Goal: Task Accomplishment & Management: Manage account settings

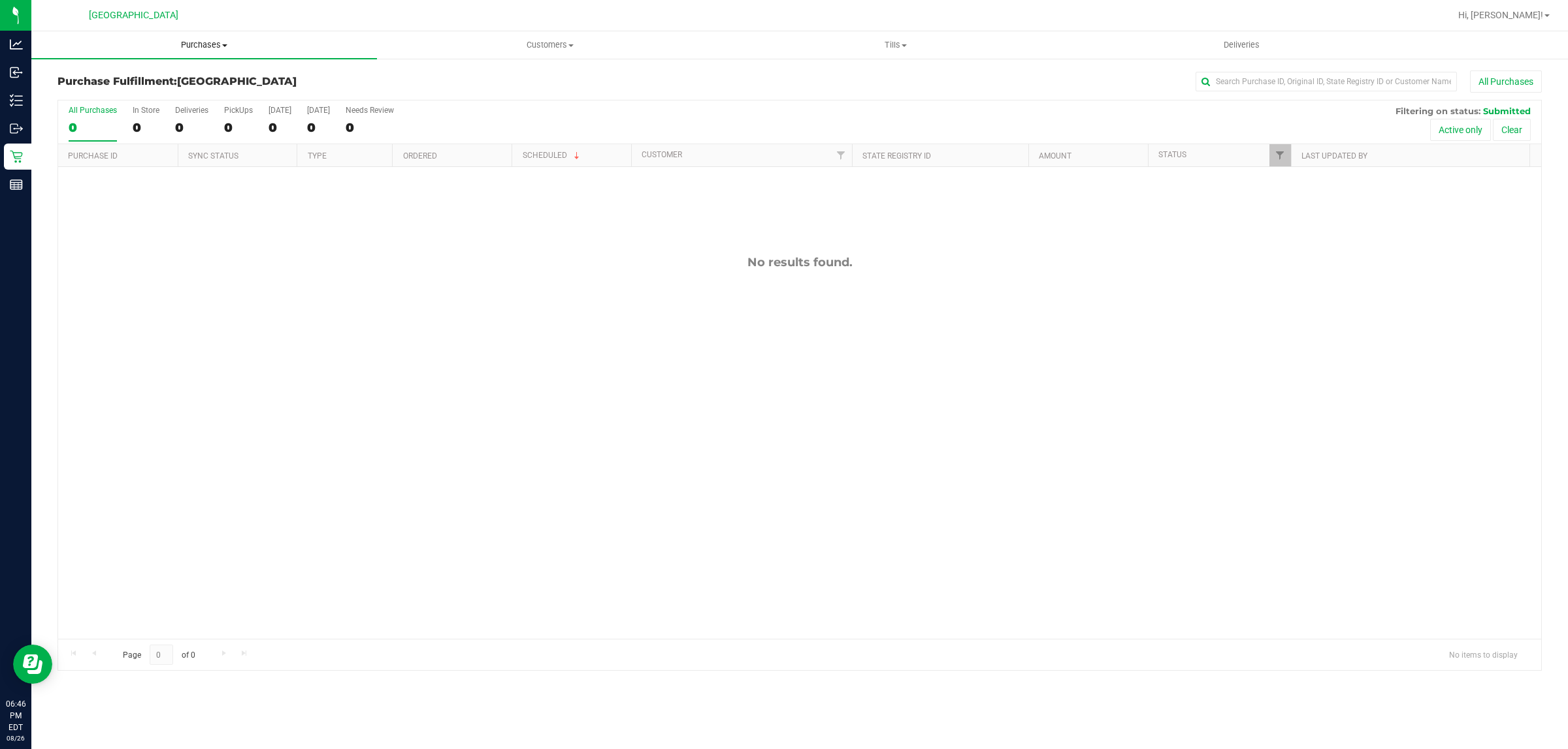
click at [193, 46] on span "Purchases" at bounding box center [204, 45] width 346 height 12
click at [155, 74] on span "Summary of purchases" at bounding box center [98, 79] width 134 height 11
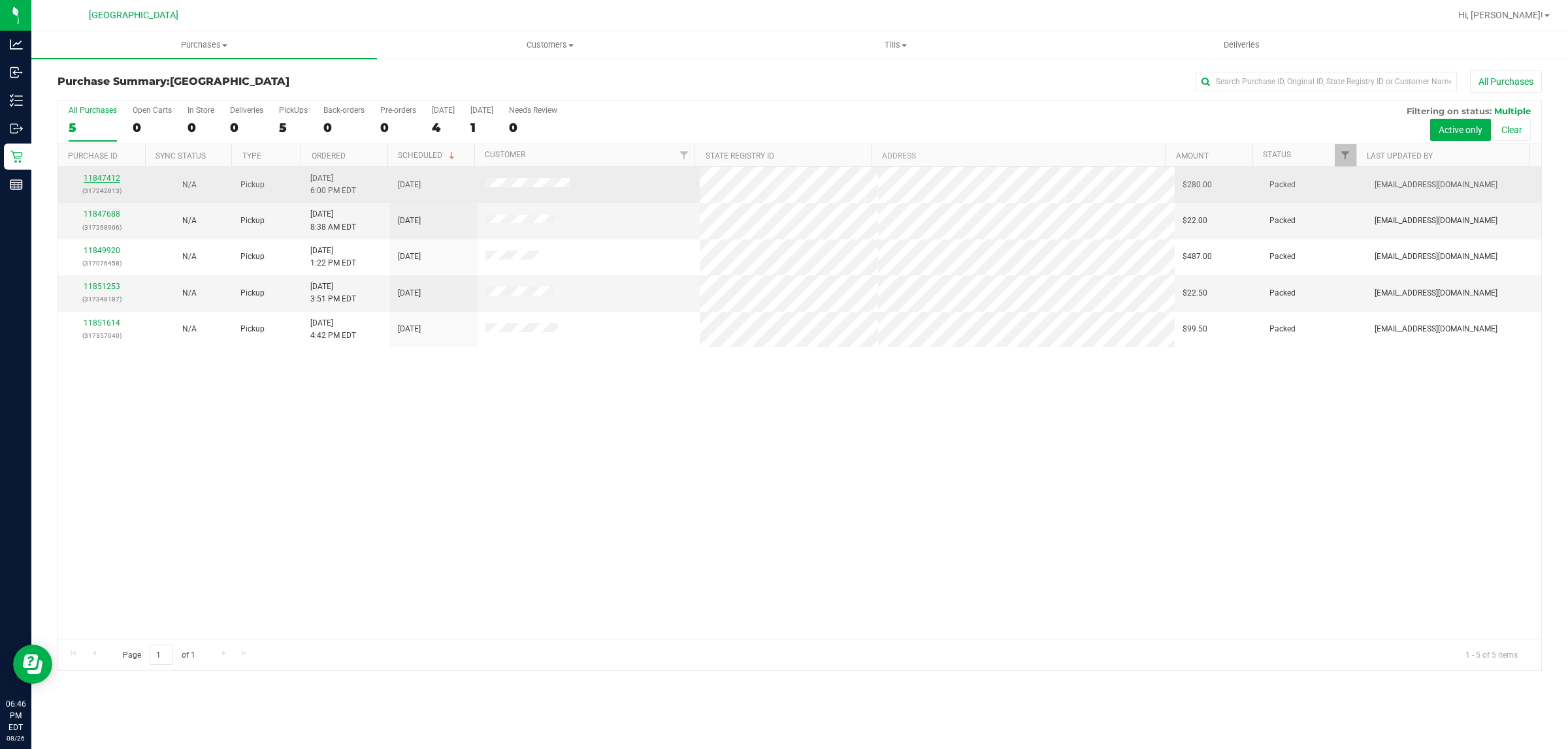
click at [93, 179] on link "11847412" at bounding box center [101, 179] width 37 height 9
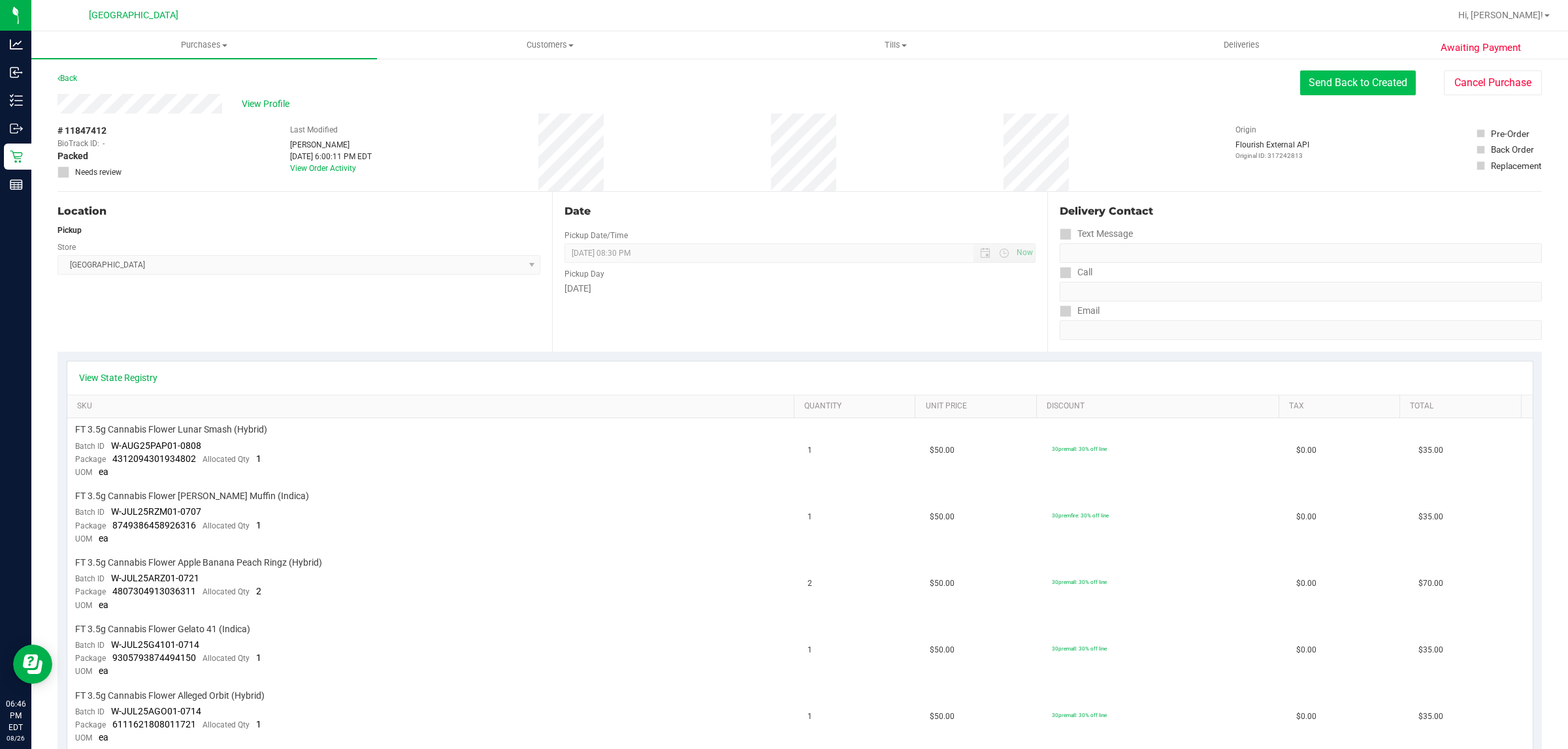
drag, startPoint x: 1311, startPoint y: 81, endPoint x: 1311, endPoint y: 88, distance: 7.0
click at [1311, 81] on button "Send Back to Created" at bounding box center [1357, 83] width 116 height 25
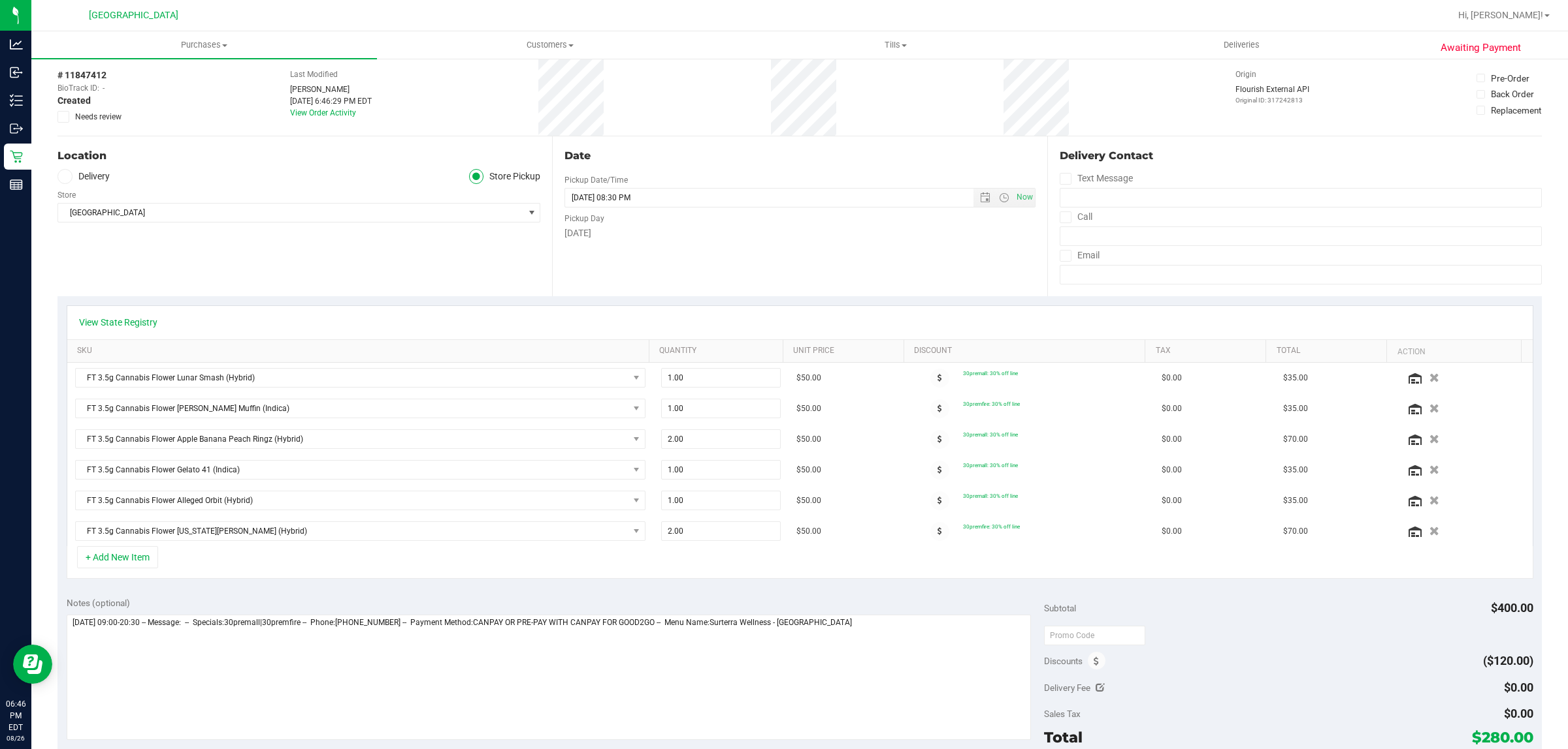
scroll to position [82, 0]
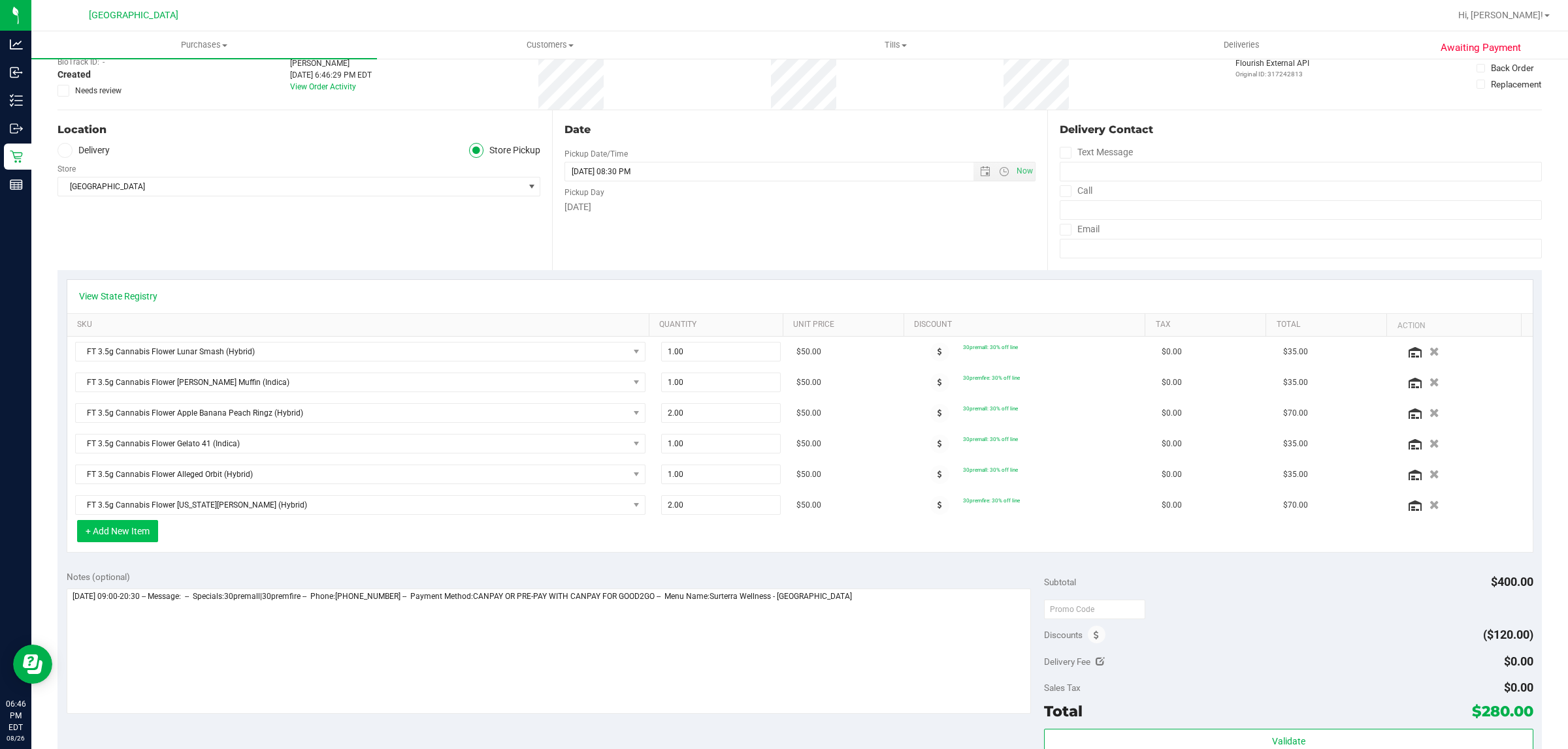
click at [117, 536] on button "+ Add New Item" at bounding box center [118, 531] width 81 height 22
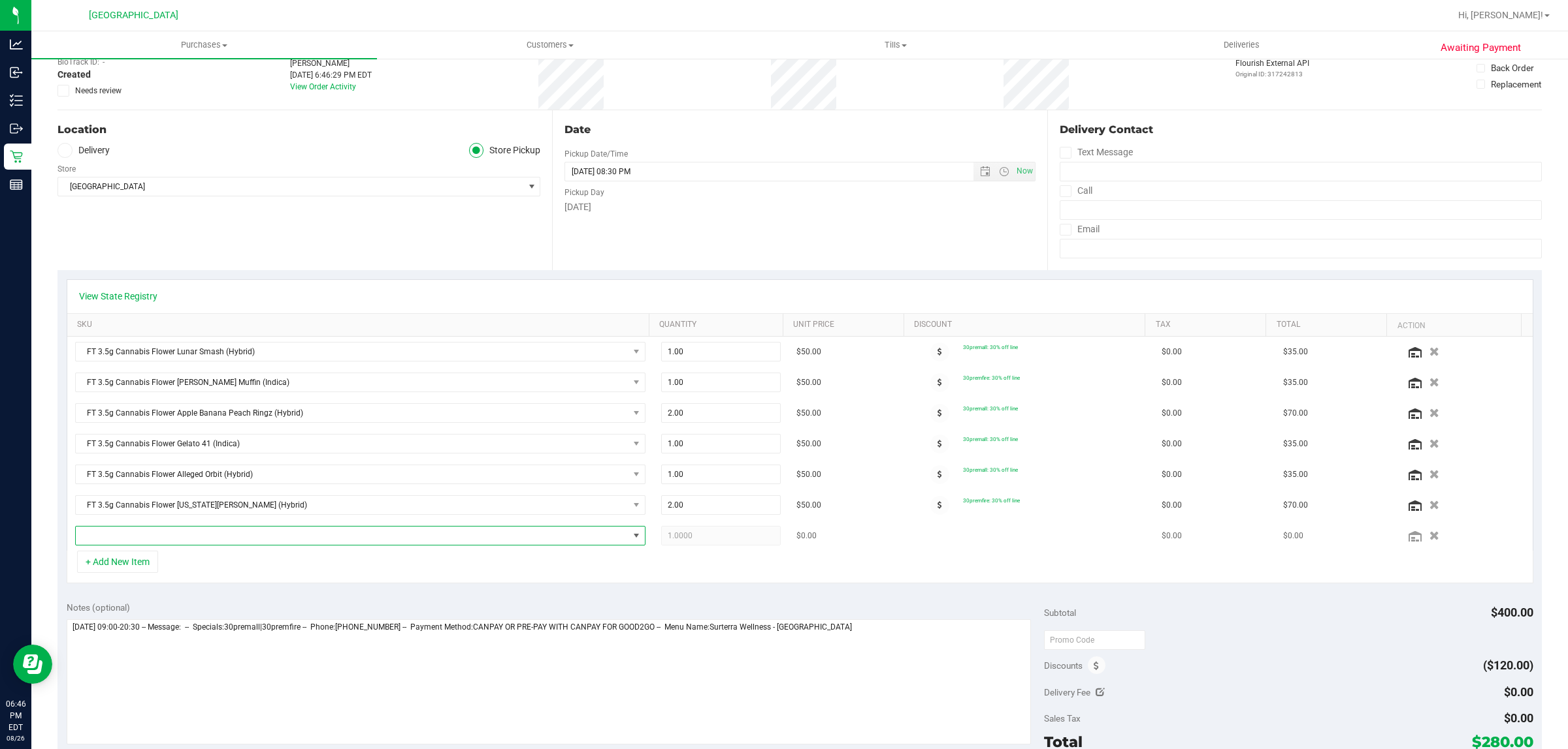
click at [187, 537] on span "NO DATA FOUND" at bounding box center [352, 536] width 553 height 18
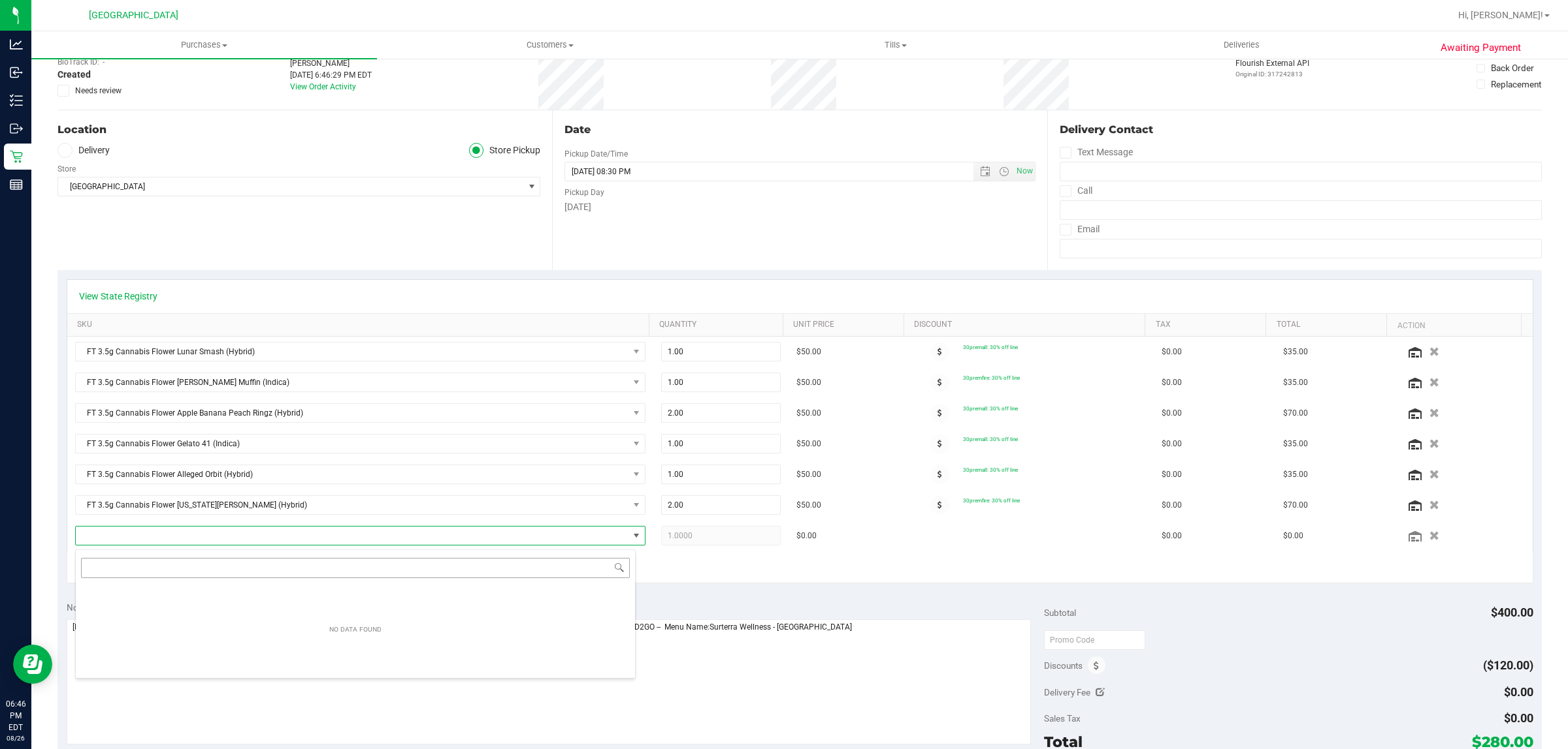
scroll to position [21, 556]
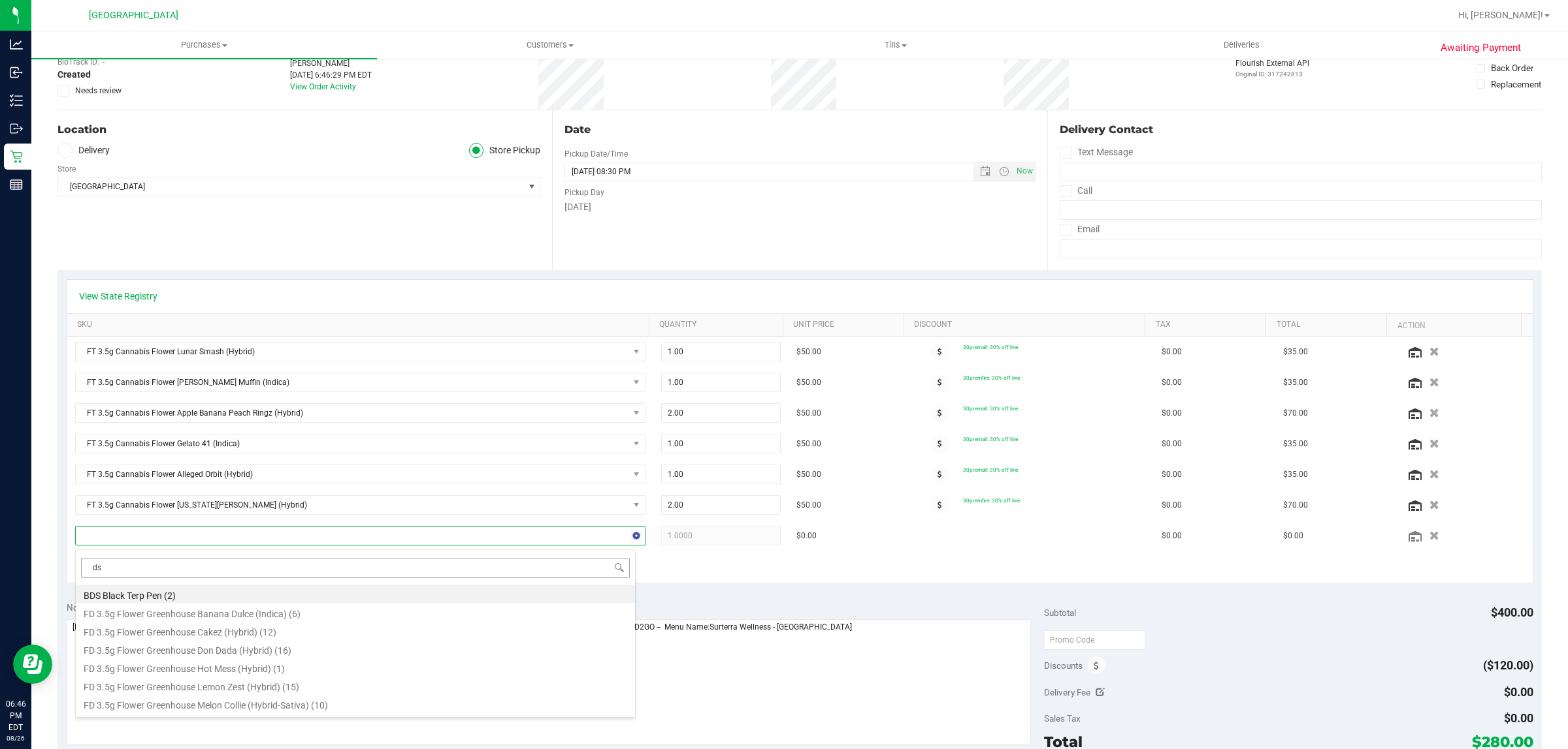
type input "dsc"
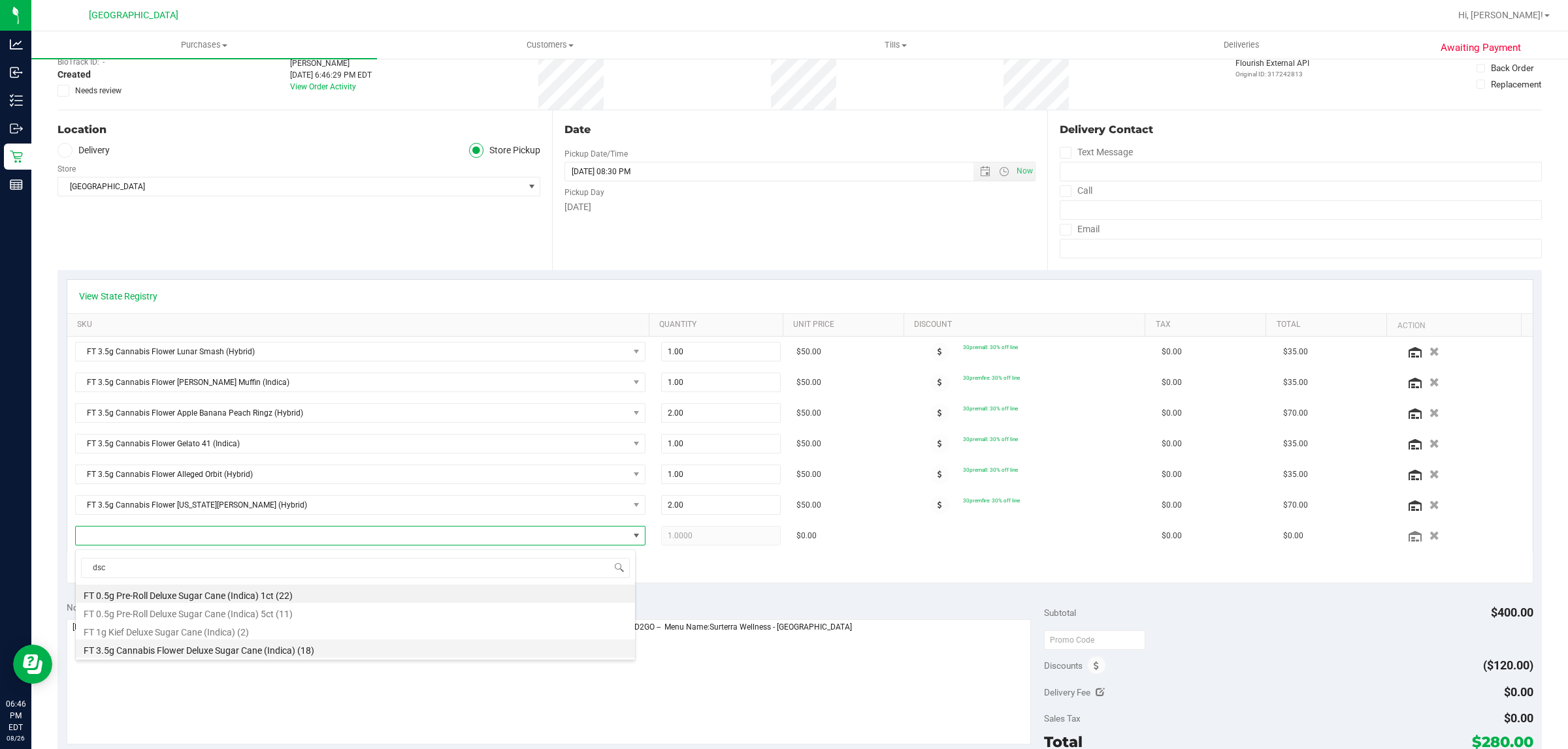
click at [229, 654] on li "FT 3.5g Cannabis Flower Deluxe Sugar Cane (Indica) (18)" at bounding box center [355, 649] width 559 height 18
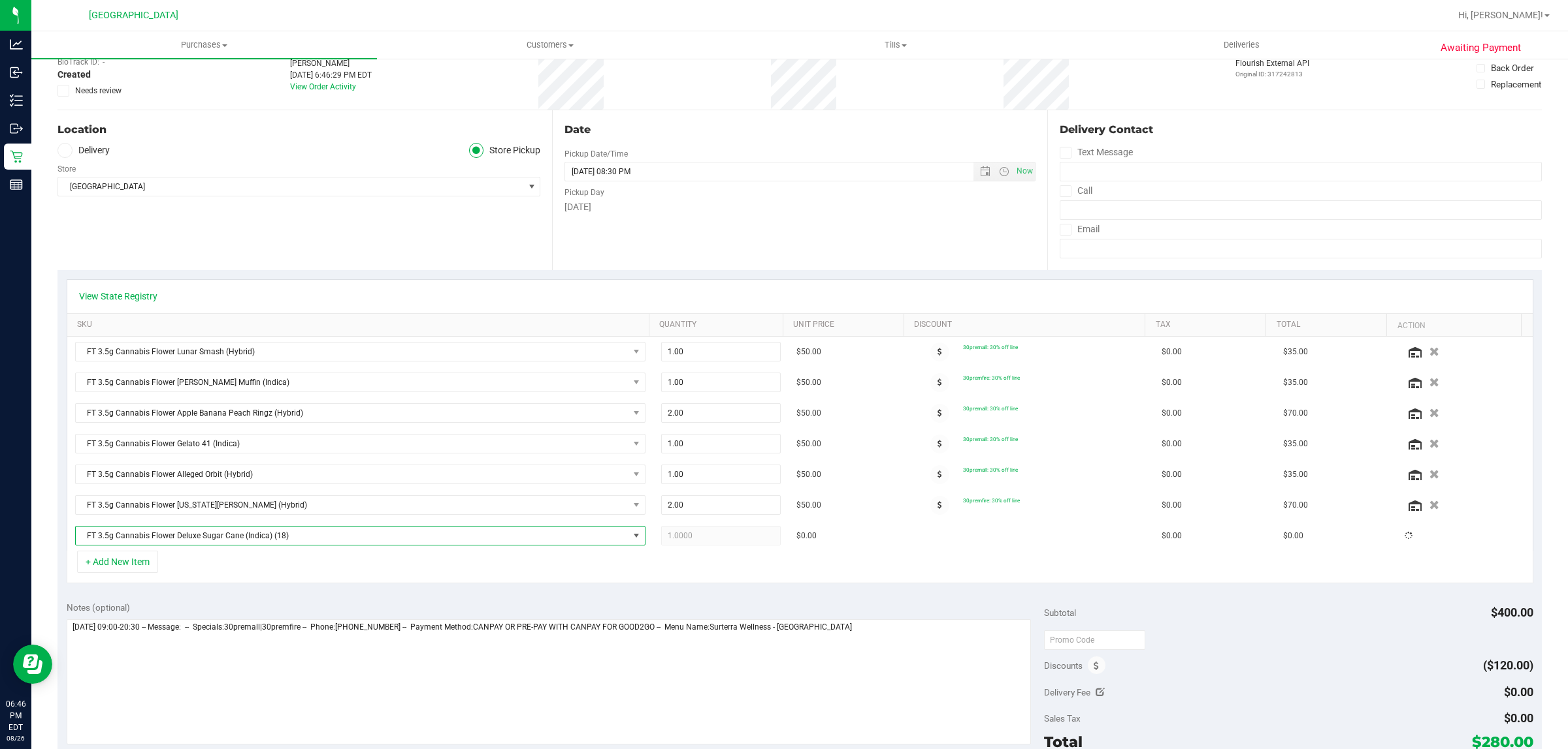
click at [257, 578] on div "+ Add New Item" at bounding box center [800, 567] width 1467 height 32
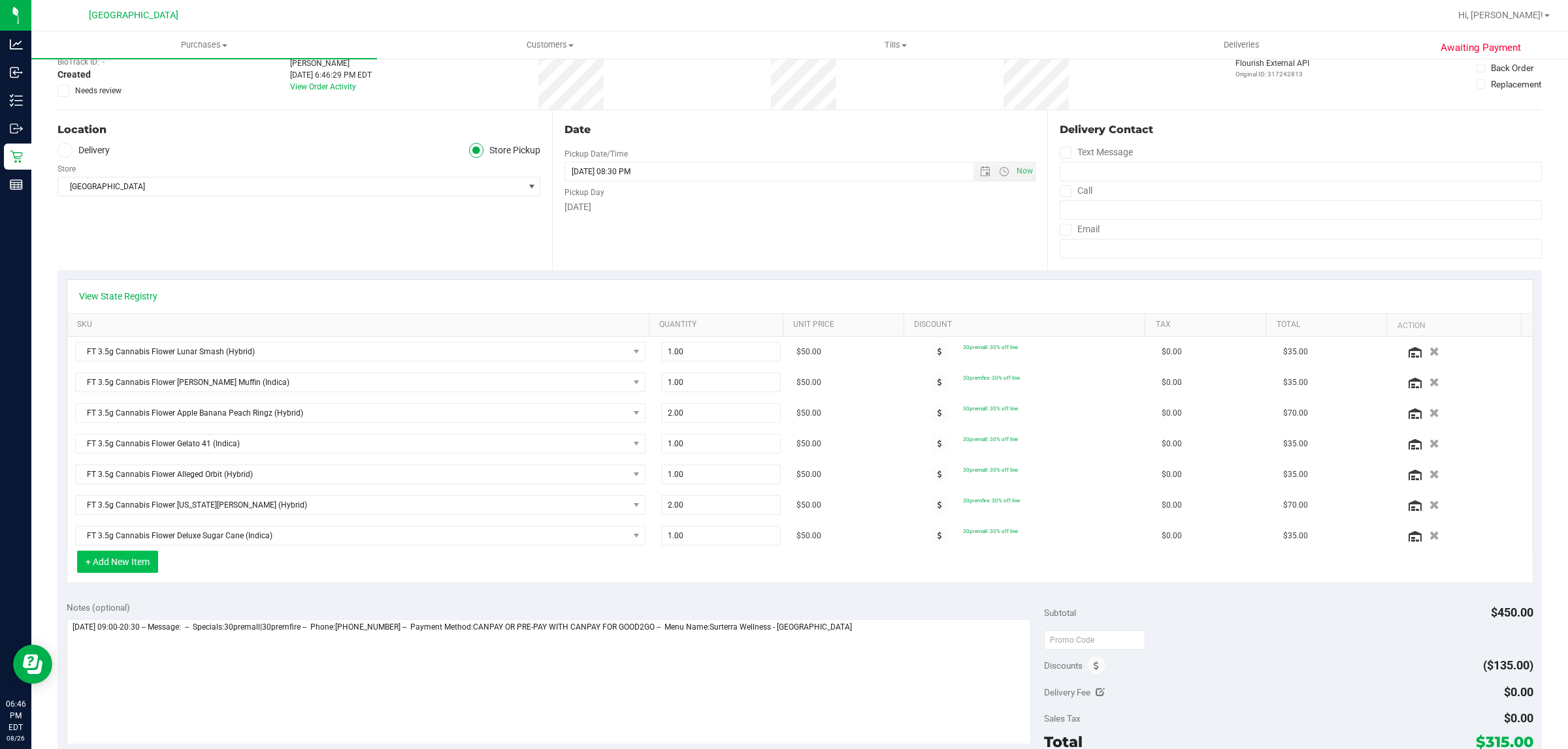
click at [152, 562] on button "+ Add New Item" at bounding box center [118, 562] width 81 height 22
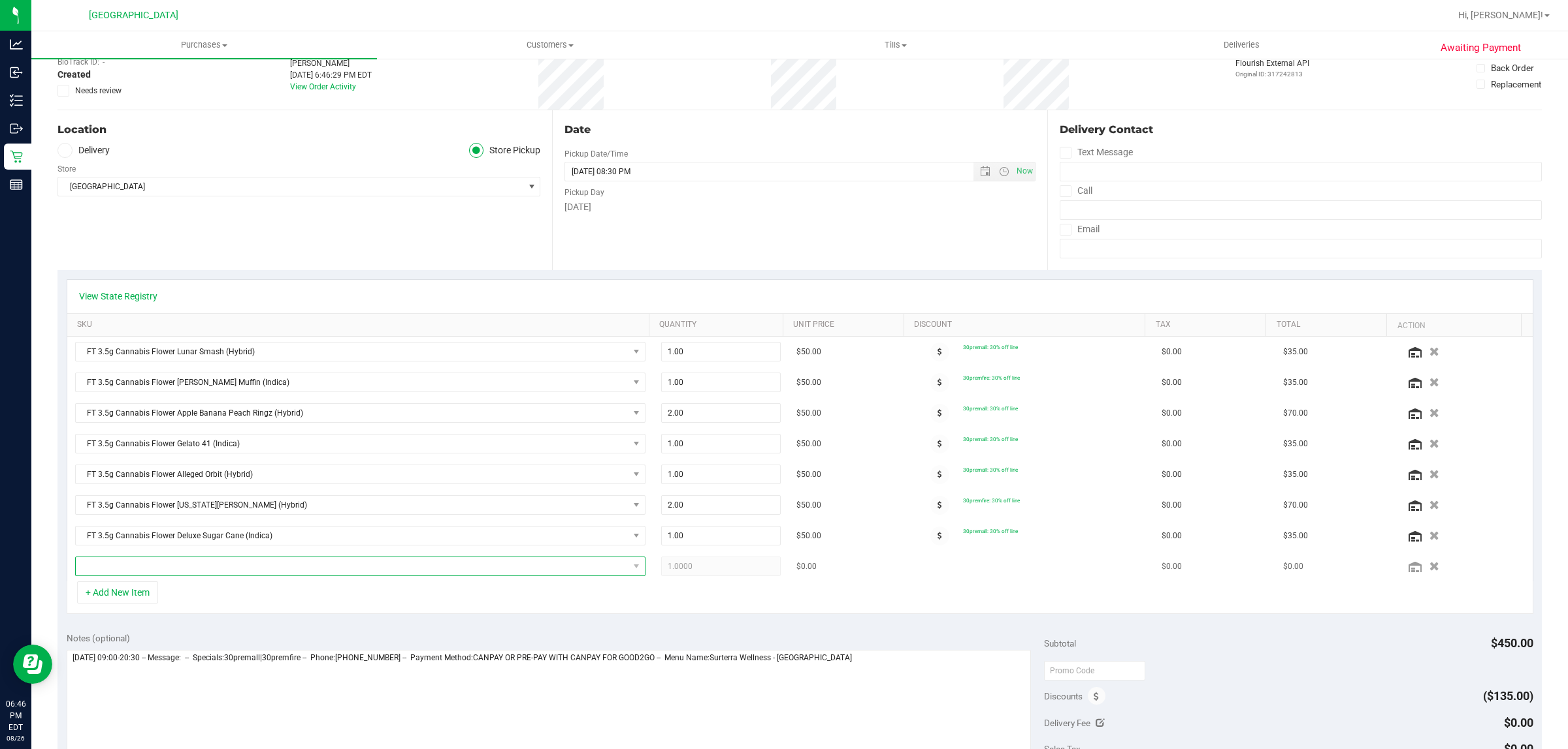
click at [183, 571] on span "NO DATA FOUND" at bounding box center [352, 566] width 553 height 18
type input "coin"
click at [147, 630] on li "FT 2g Hash Coin (Hybrid) (1)" at bounding box center [355, 624] width 559 height 18
click at [200, 608] on div "+ Add New Item" at bounding box center [800, 597] width 1467 height 32
click at [145, 601] on button "+ Add New Item" at bounding box center [118, 592] width 81 height 22
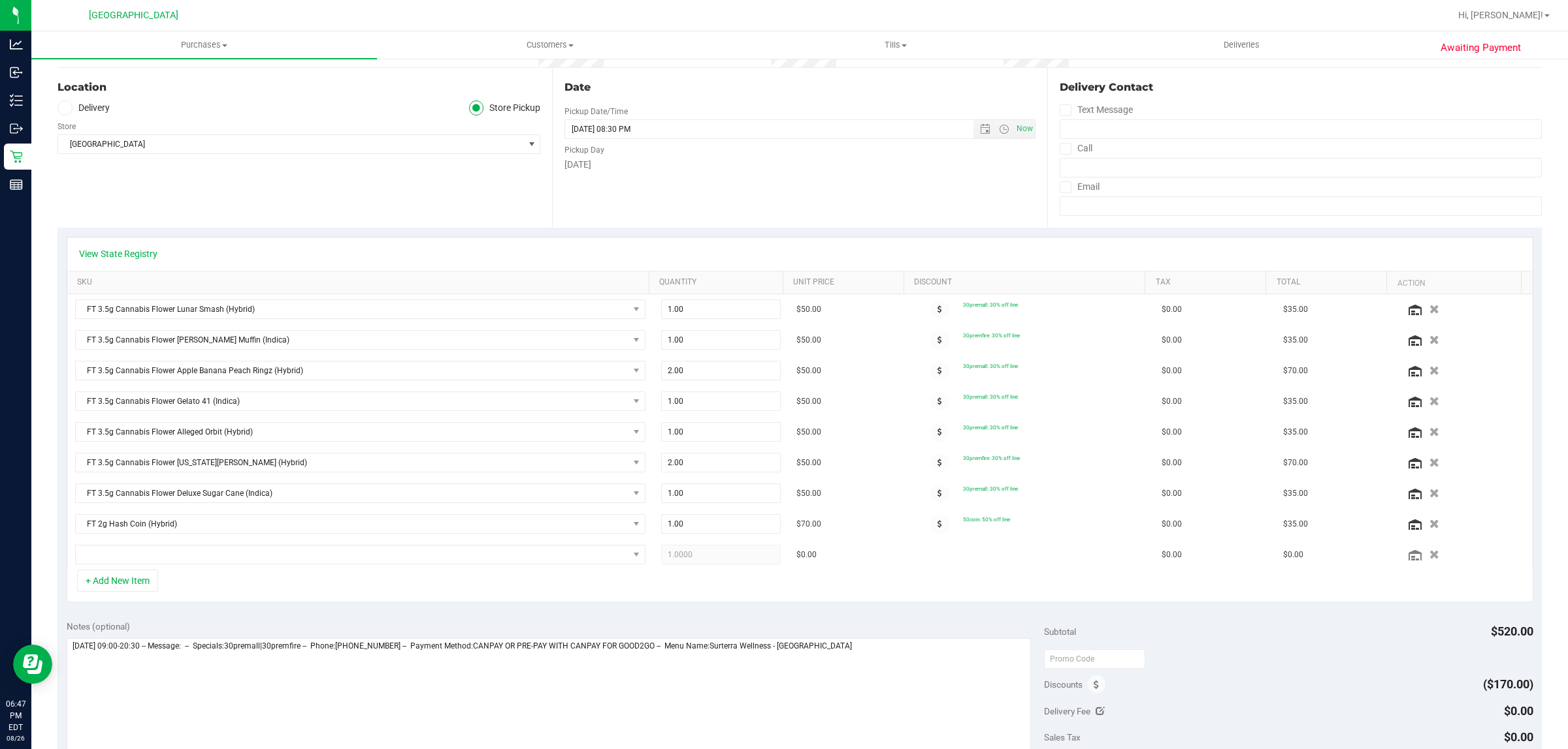
scroll to position [163, 0]
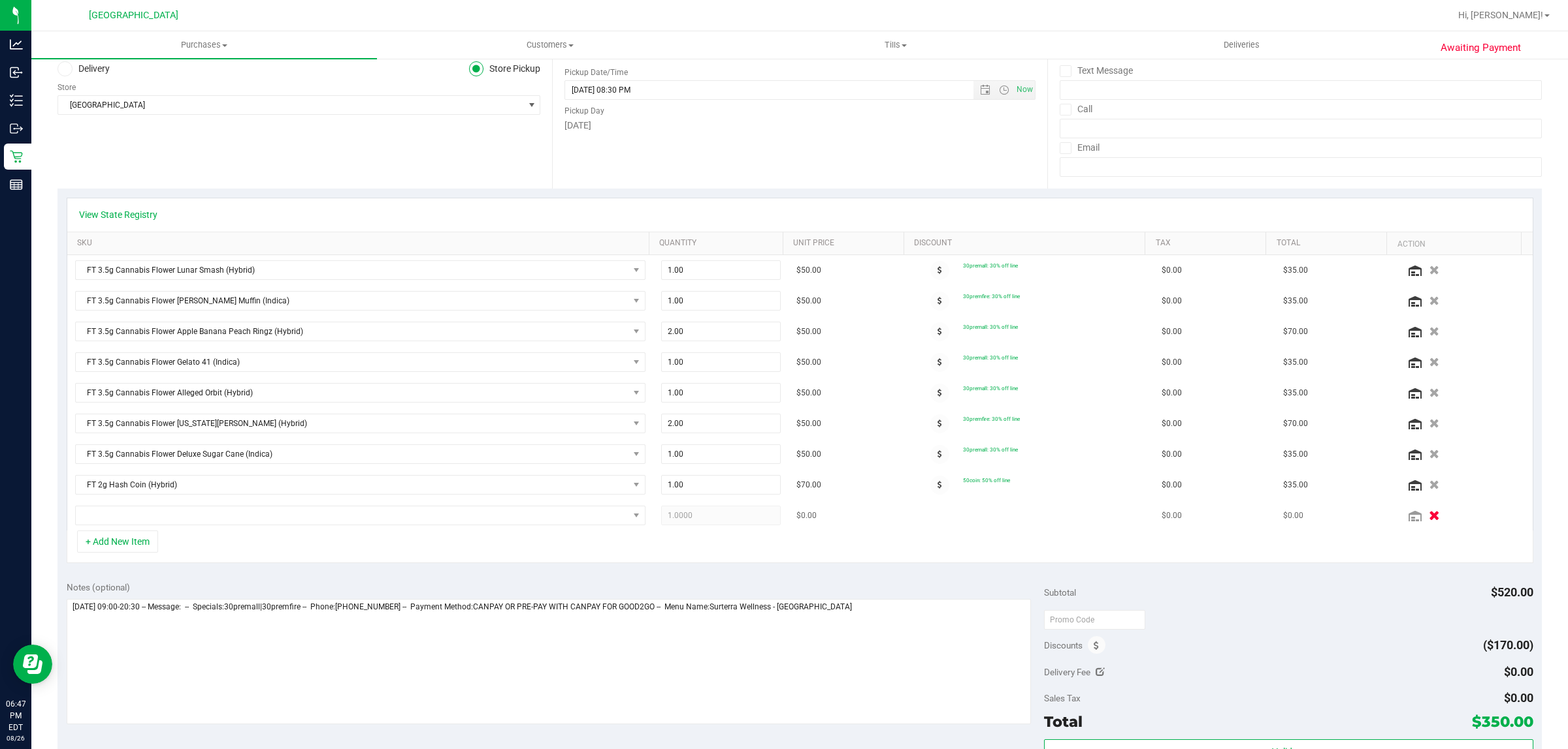
click at [1429, 521] on icon "button" at bounding box center [1434, 516] width 11 height 10
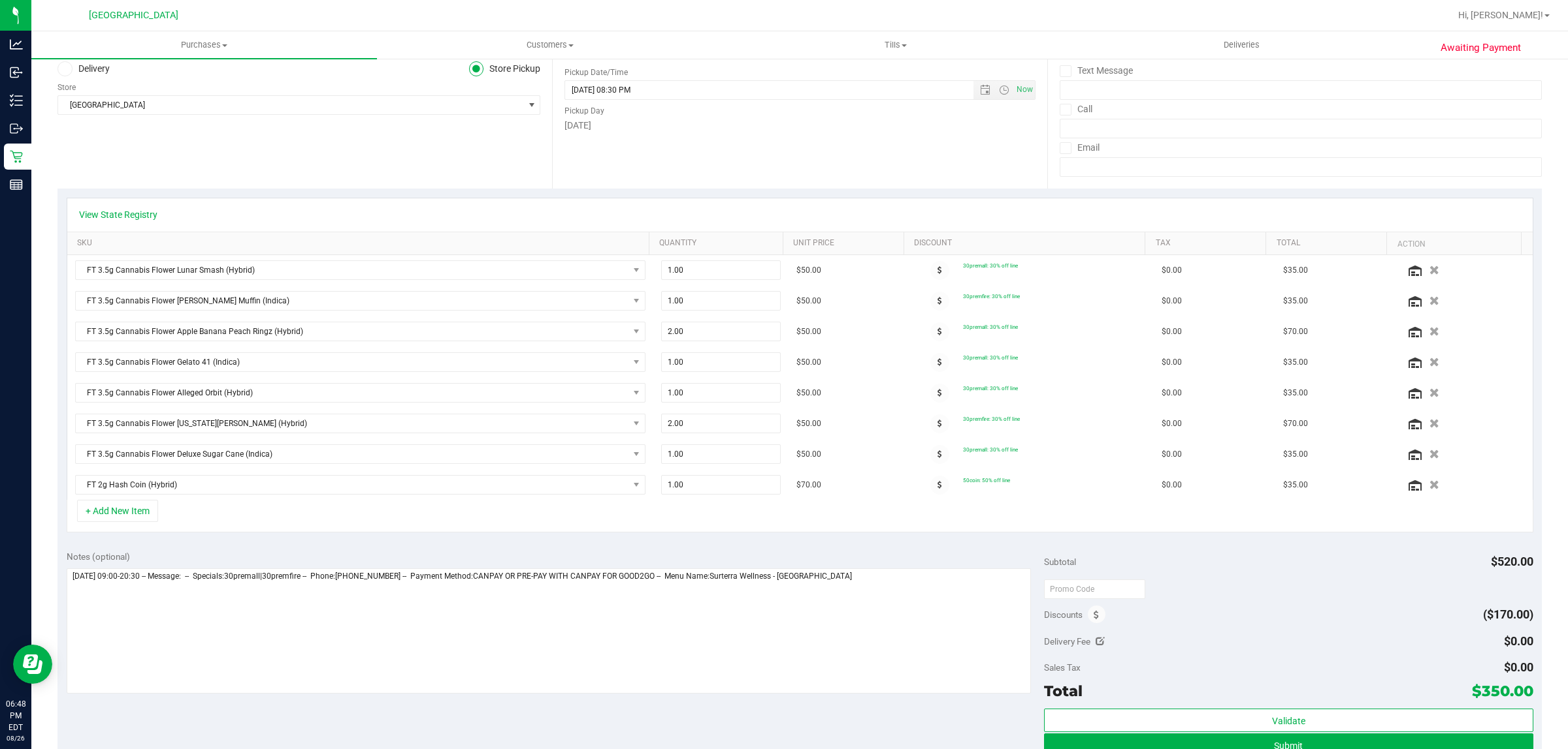
drag, startPoint x: 1056, startPoint y: 531, endPoint x: 1036, endPoint y: 537, distance: 20.9
click at [1056, 531] on div "+ Add New Item" at bounding box center [800, 516] width 1467 height 32
click at [335, 556] on div "Notes (optional)" at bounding box center [555, 556] width 977 height 13
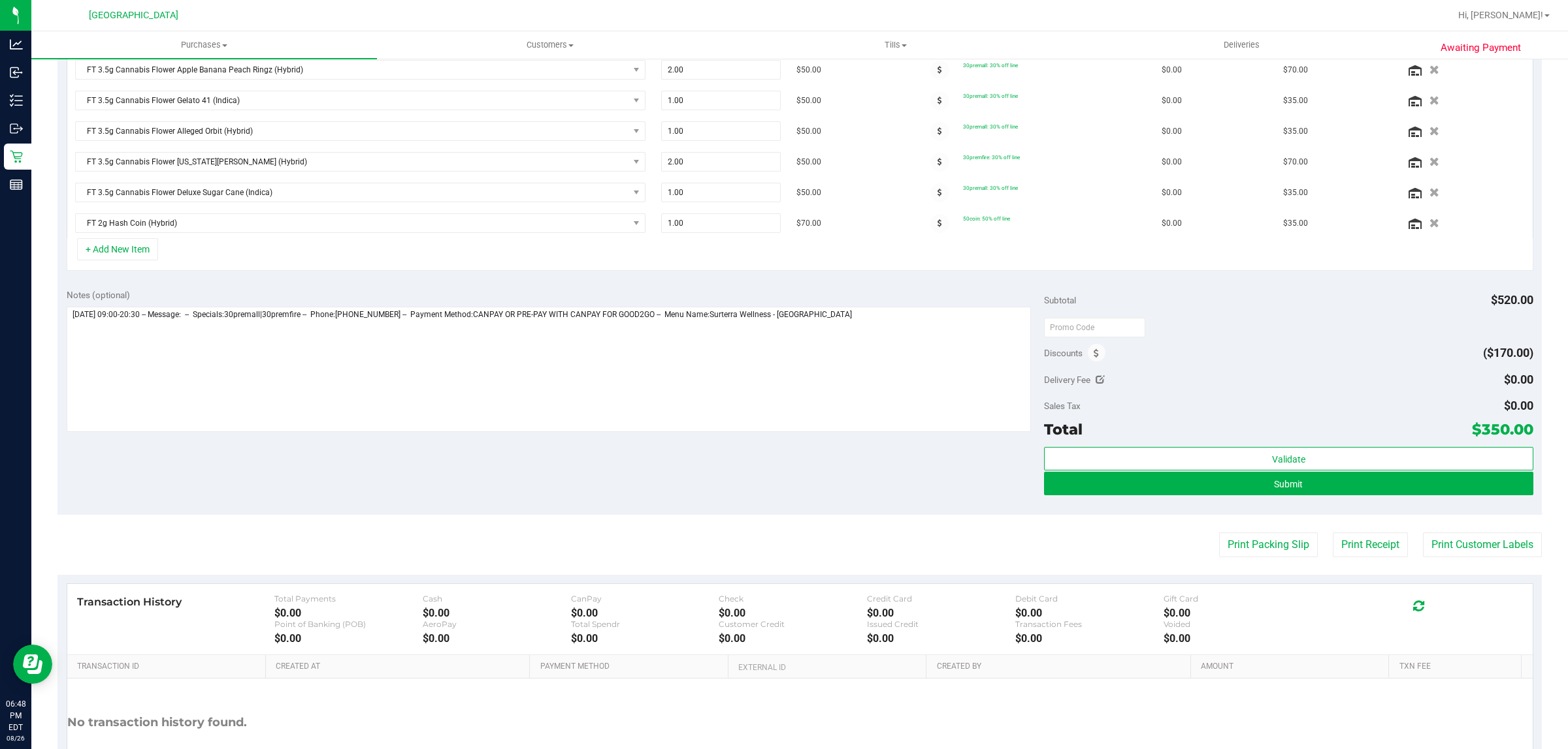
scroll to position [490, 0]
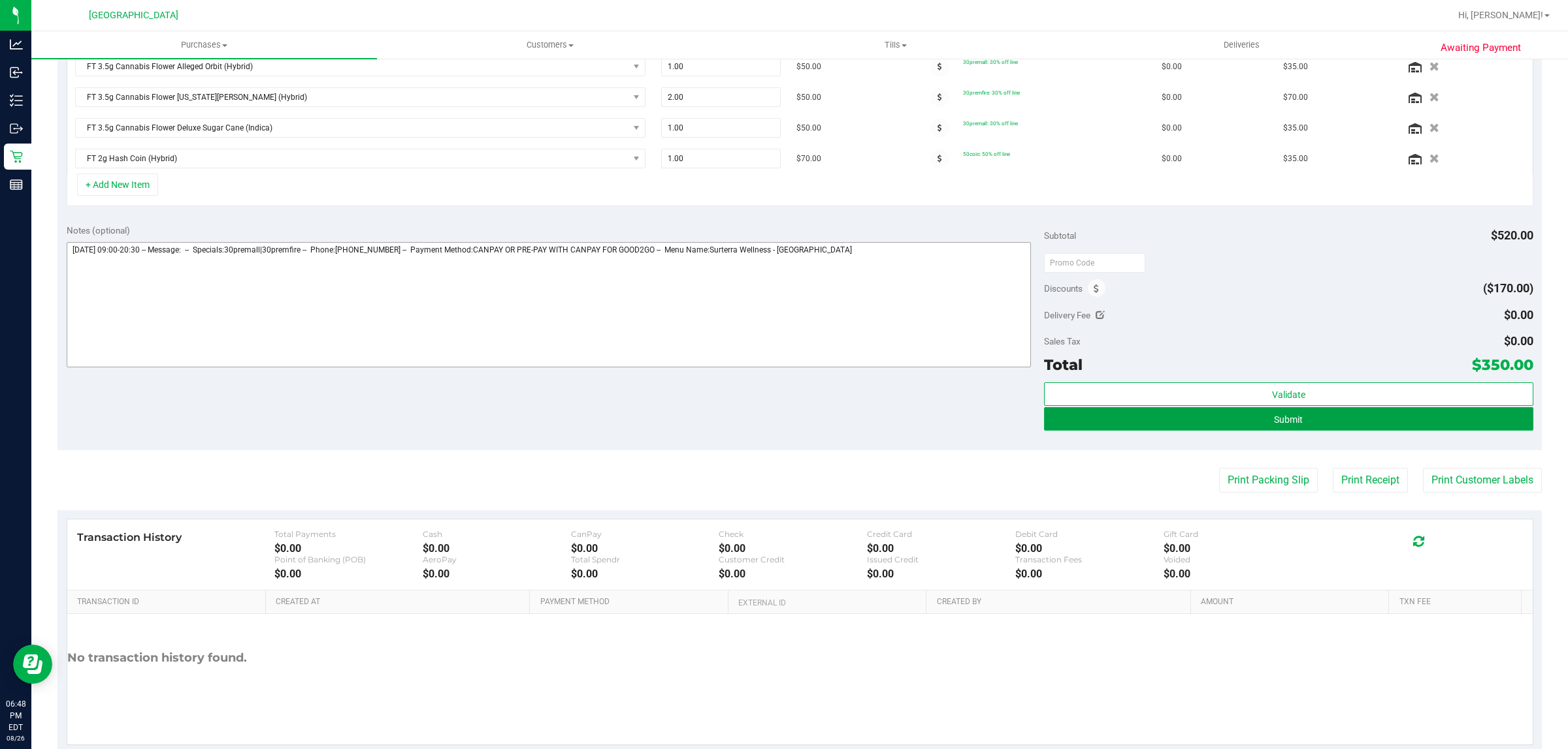
drag, startPoint x: 1236, startPoint y: 422, endPoint x: 738, endPoint y: 279, distance: 518.1
click at [1238, 422] on button "Submit" at bounding box center [1288, 419] width 488 height 23
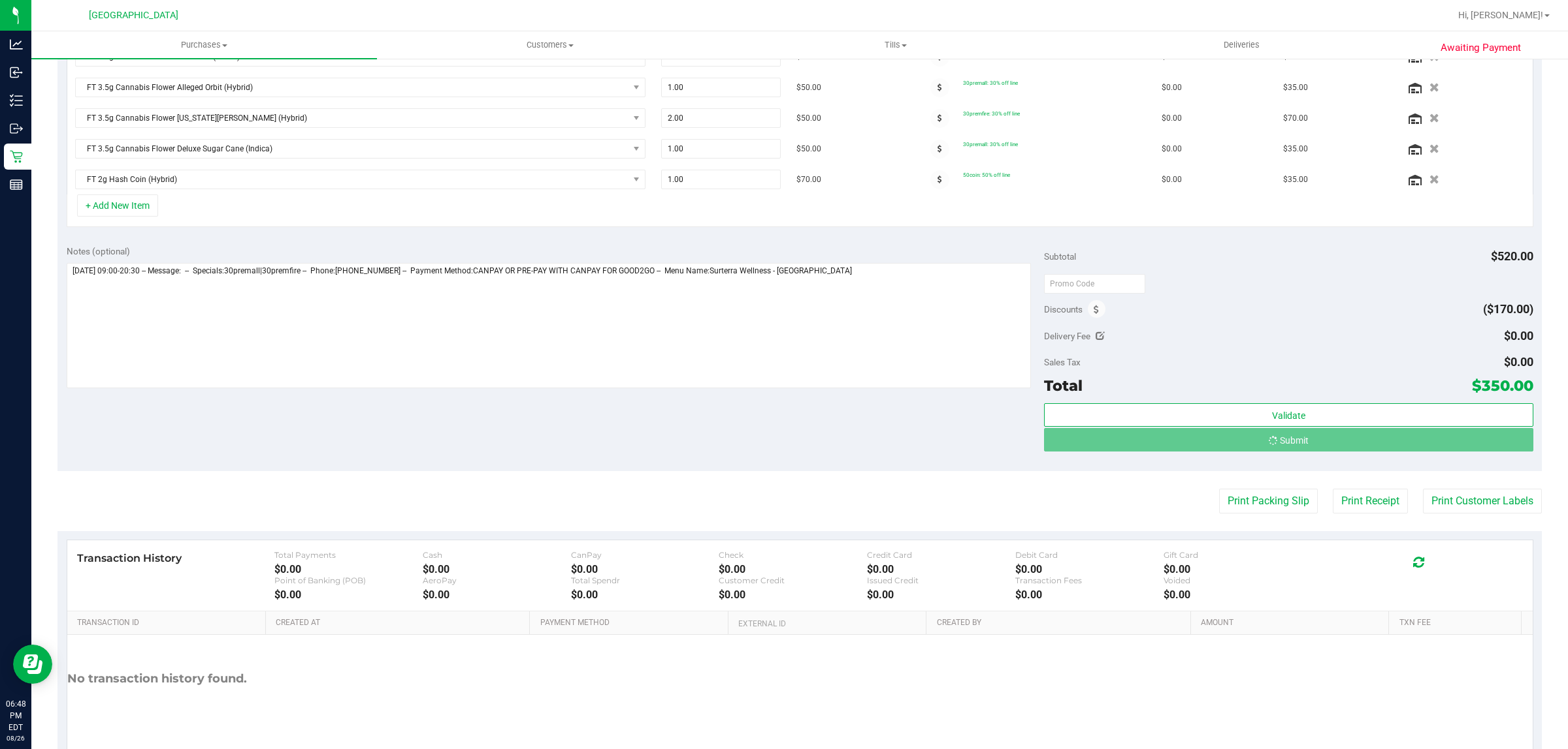
scroll to position [449, 0]
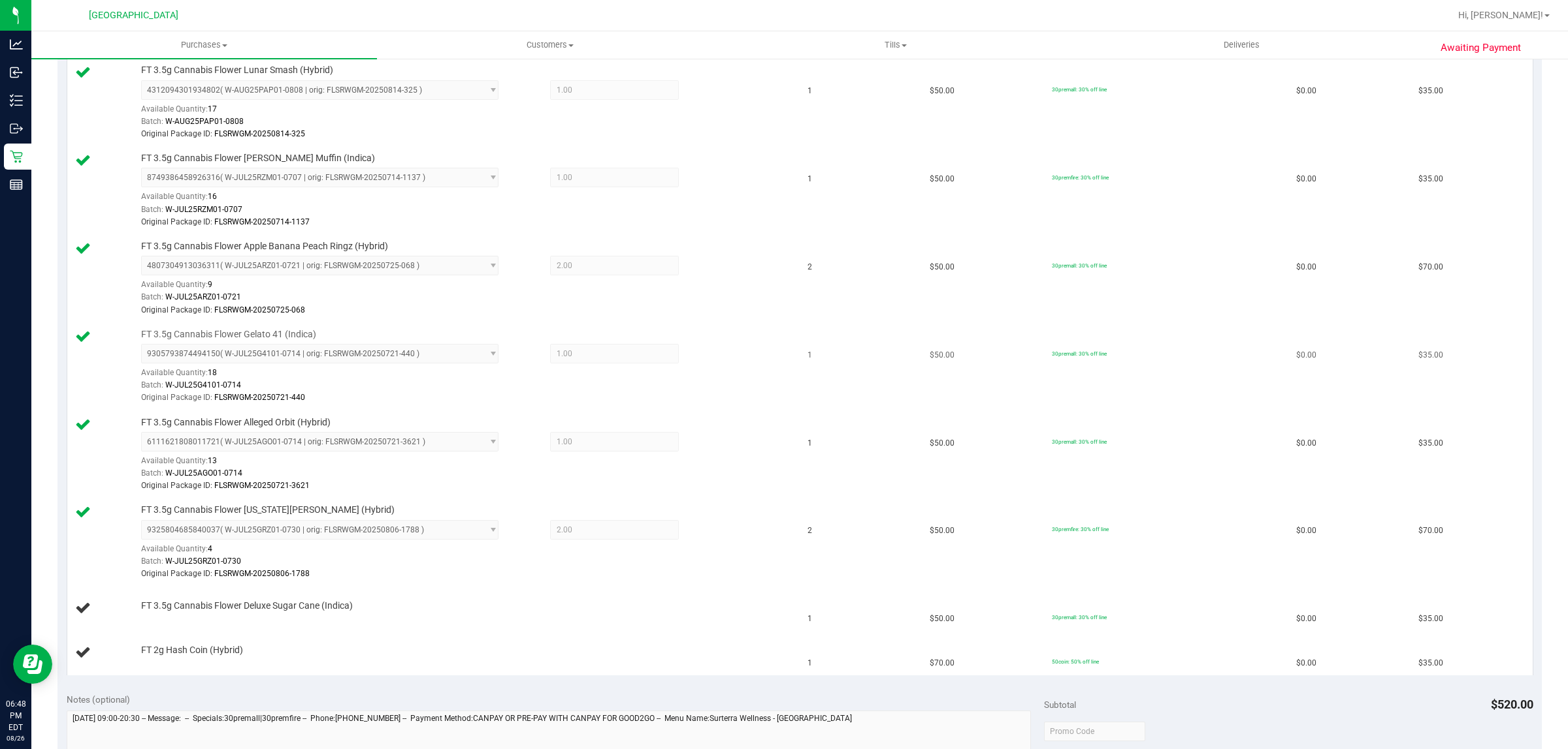
scroll to position [490, 0]
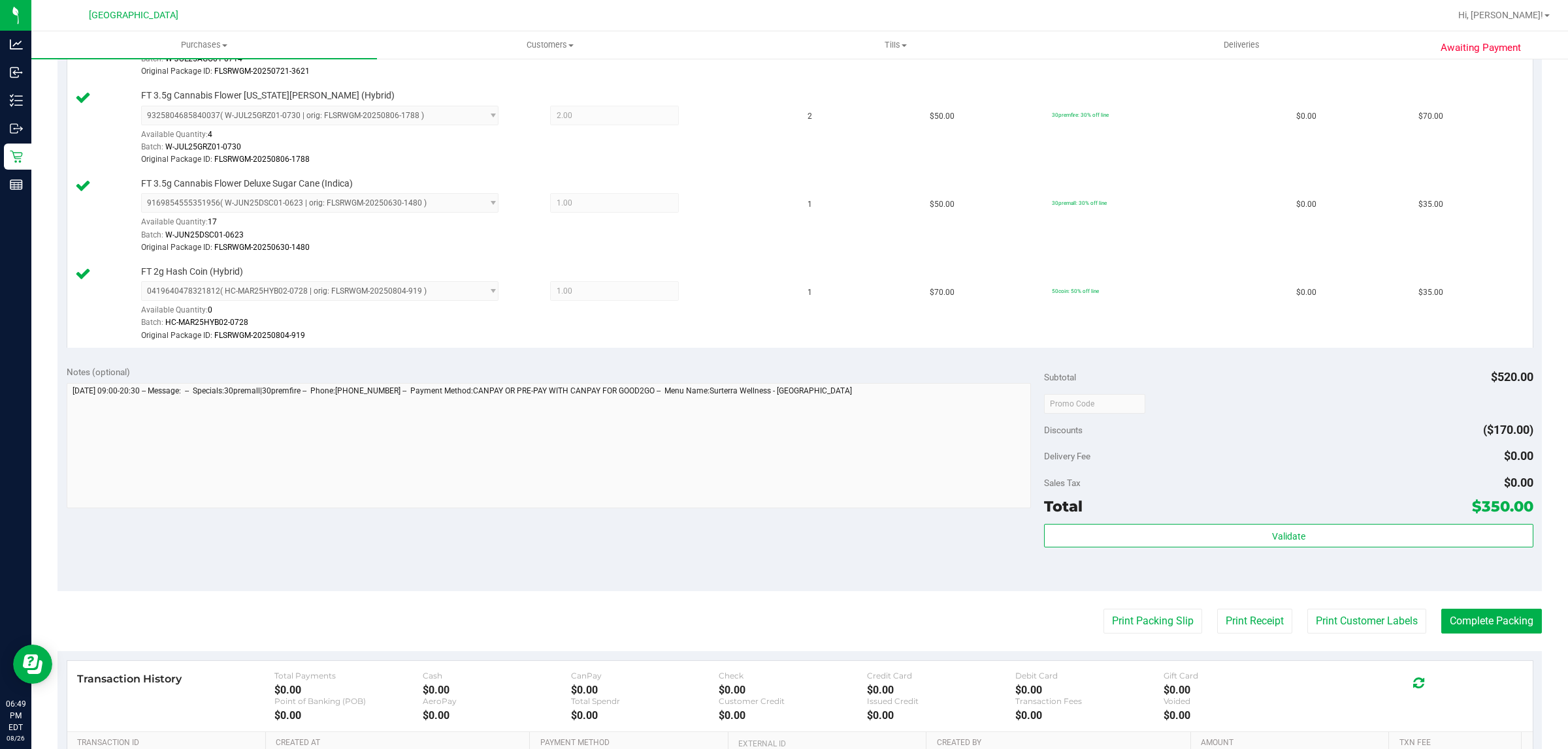
scroll to position [948, 0]
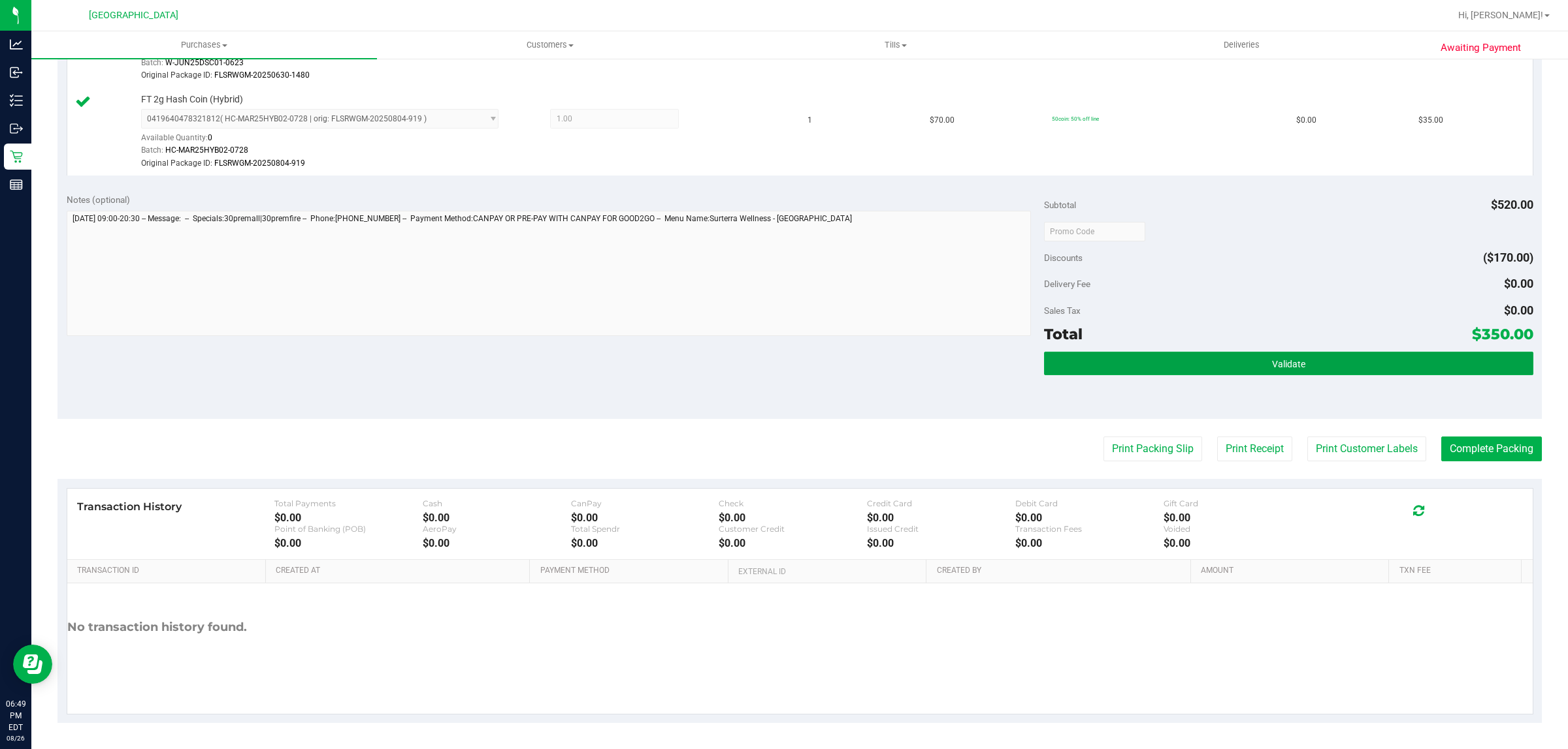
drag, startPoint x: 1304, startPoint y: 369, endPoint x: 1304, endPoint y: 383, distance: 14.0
click at [1304, 370] on button "Validate" at bounding box center [1288, 363] width 488 height 23
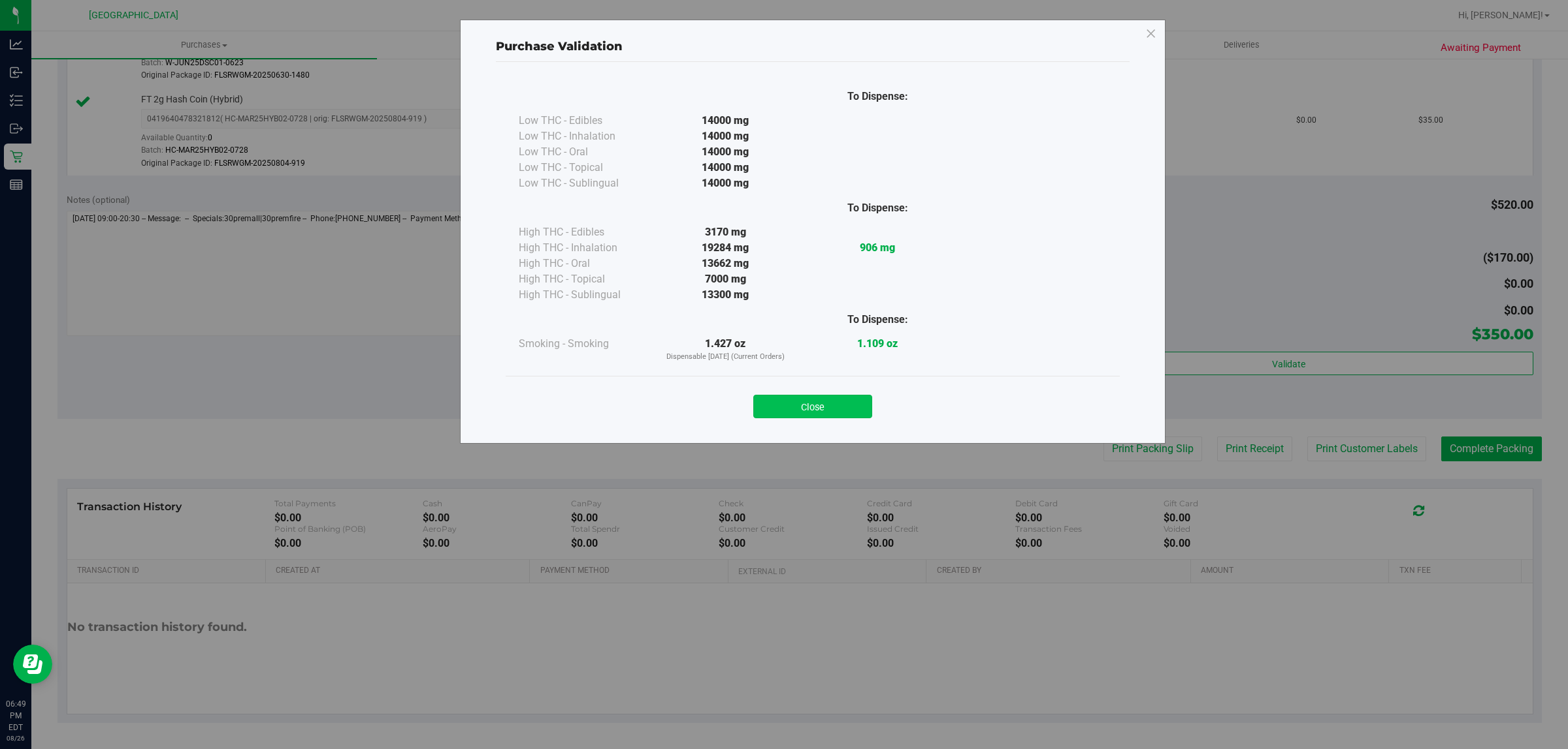
click at [815, 403] on button "Close" at bounding box center [812, 406] width 118 height 23
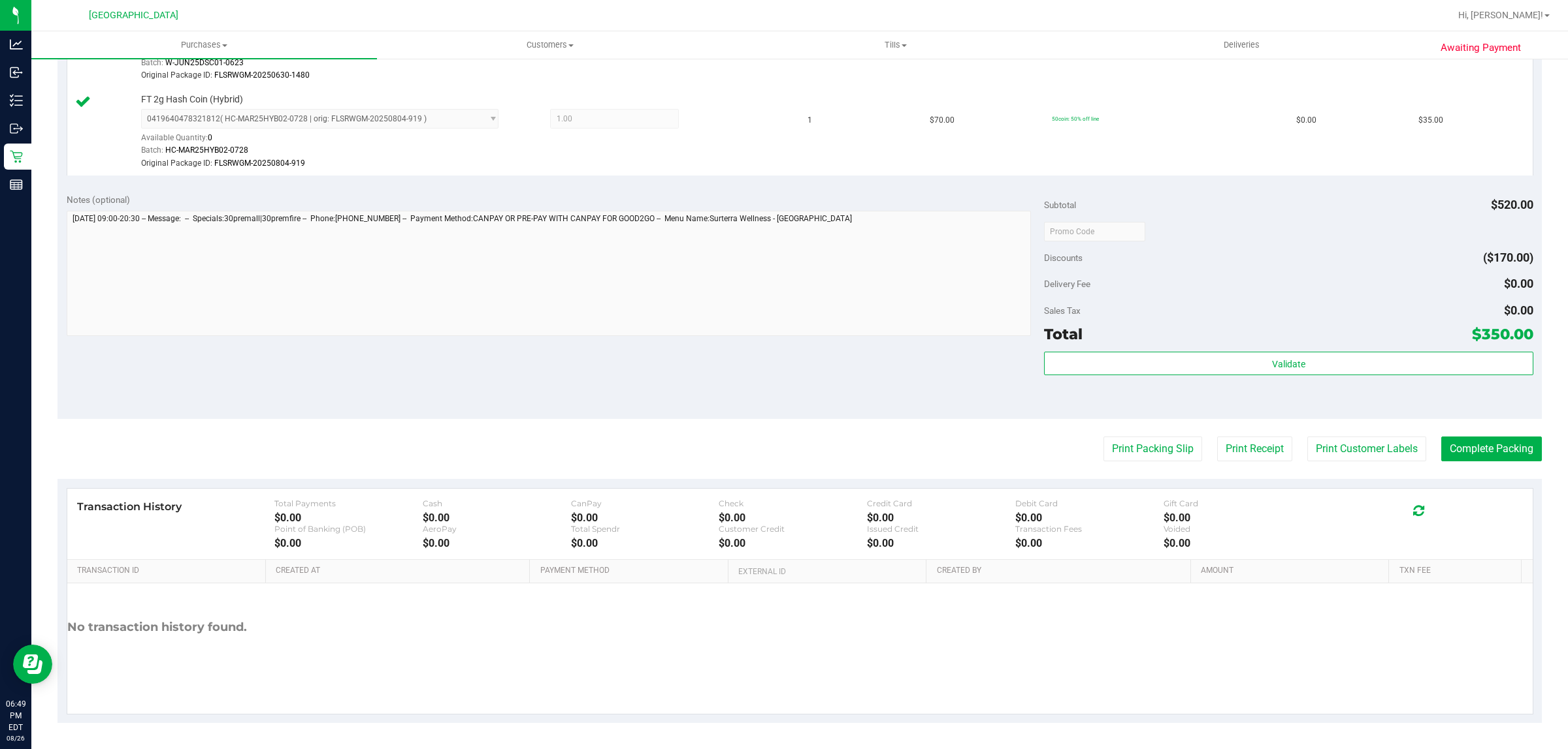
click at [1160, 447] on button "Print Packing Slip" at bounding box center [1152, 449] width 99 height 25
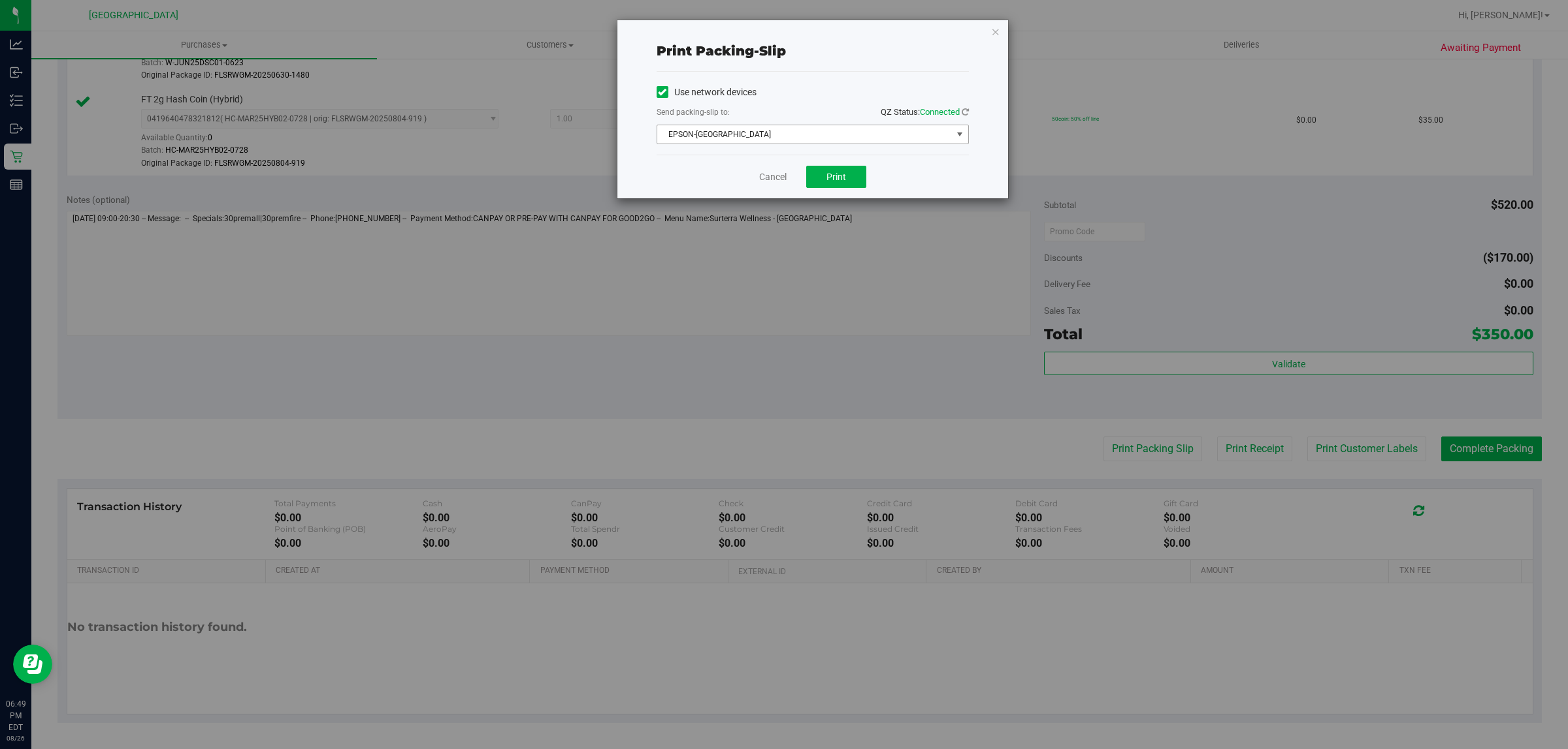
click at [797, 135] on span "EPSON-[GEOGRAPHIC_DATA]" at bounding box center [804, 135] width 294 height 18
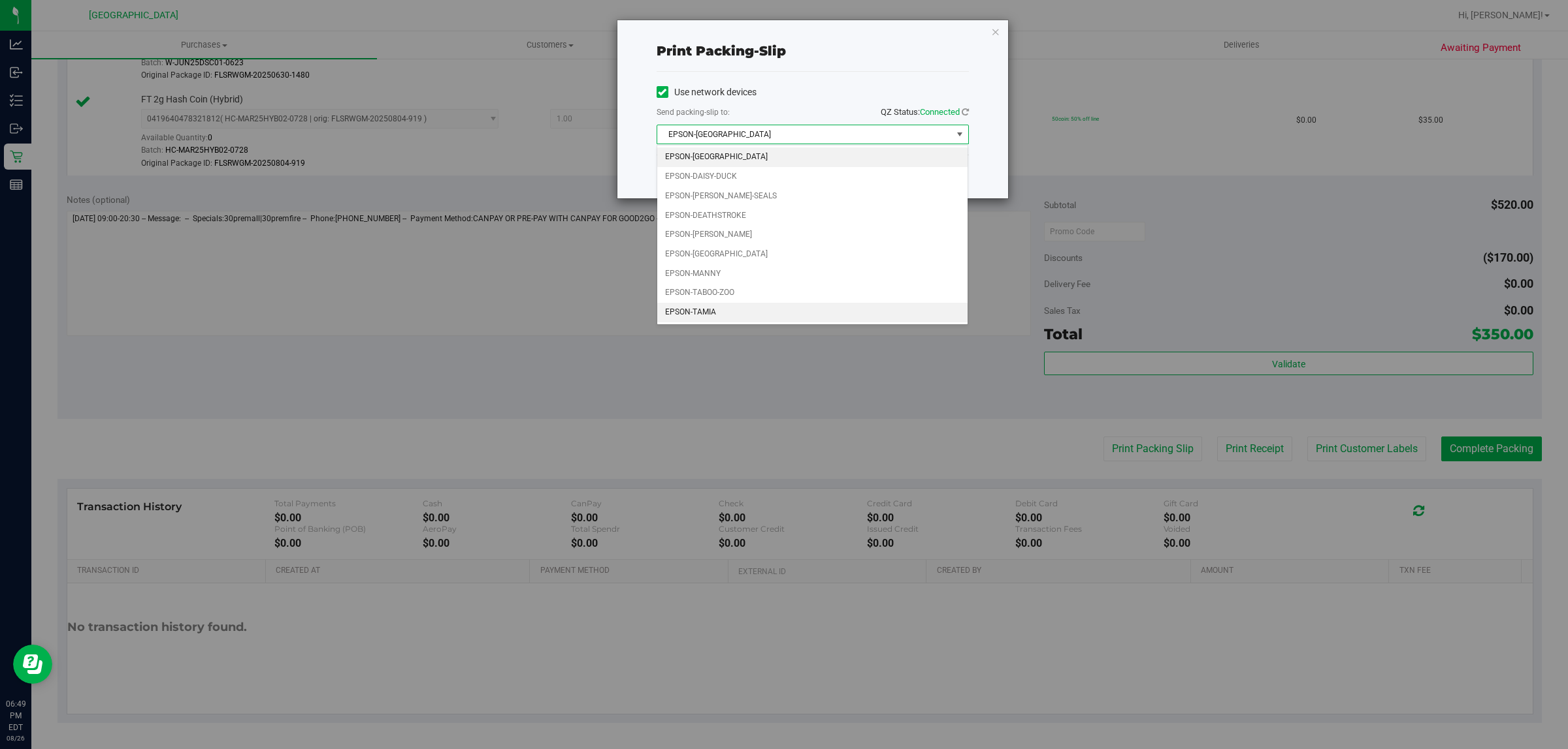
click at [716, 318] on li "EPSON-TAMIA" at bounding box center [812, 313] width 311 height 20
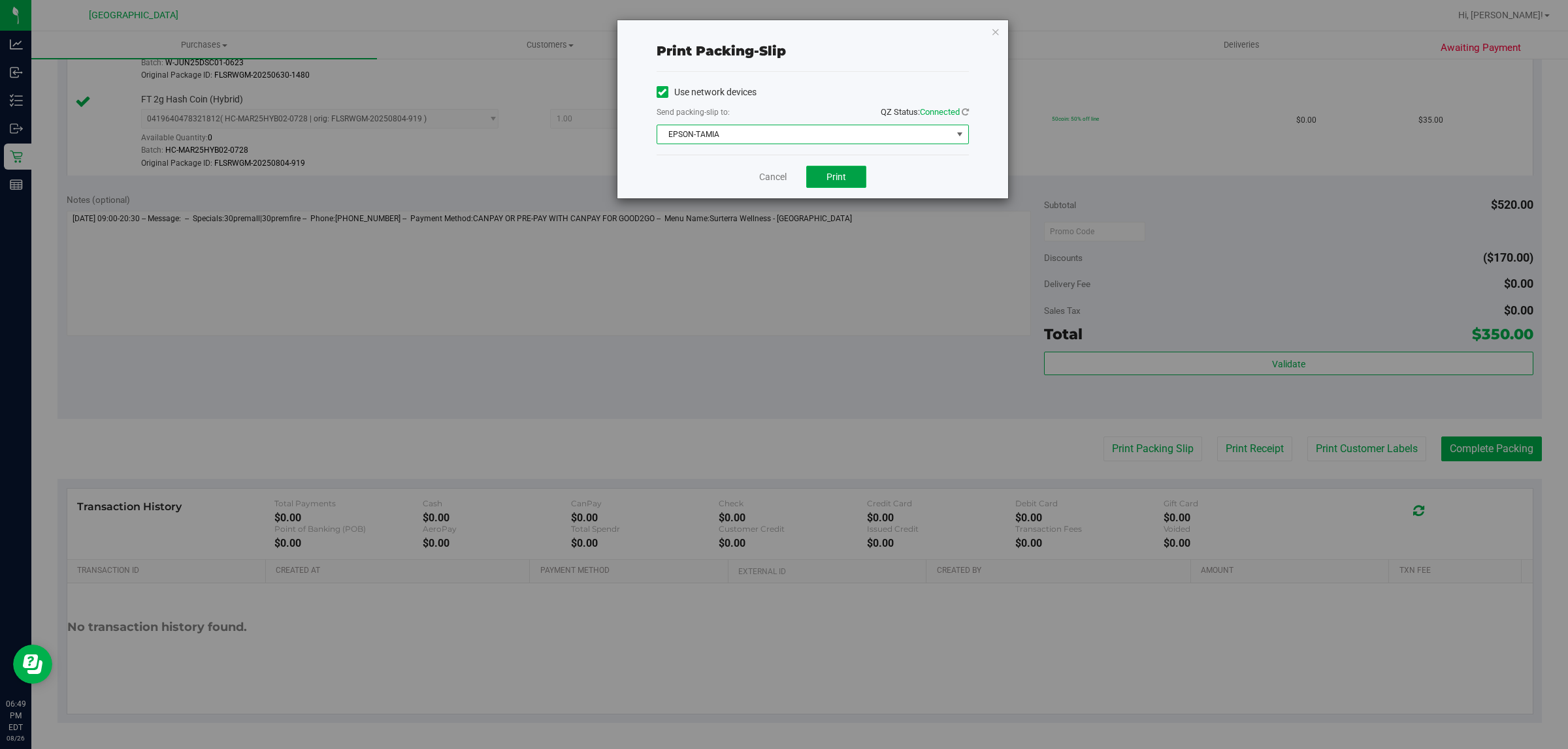
click at [856, 181] on button "Print" at bounding box center [836, 177] width 60 height 22
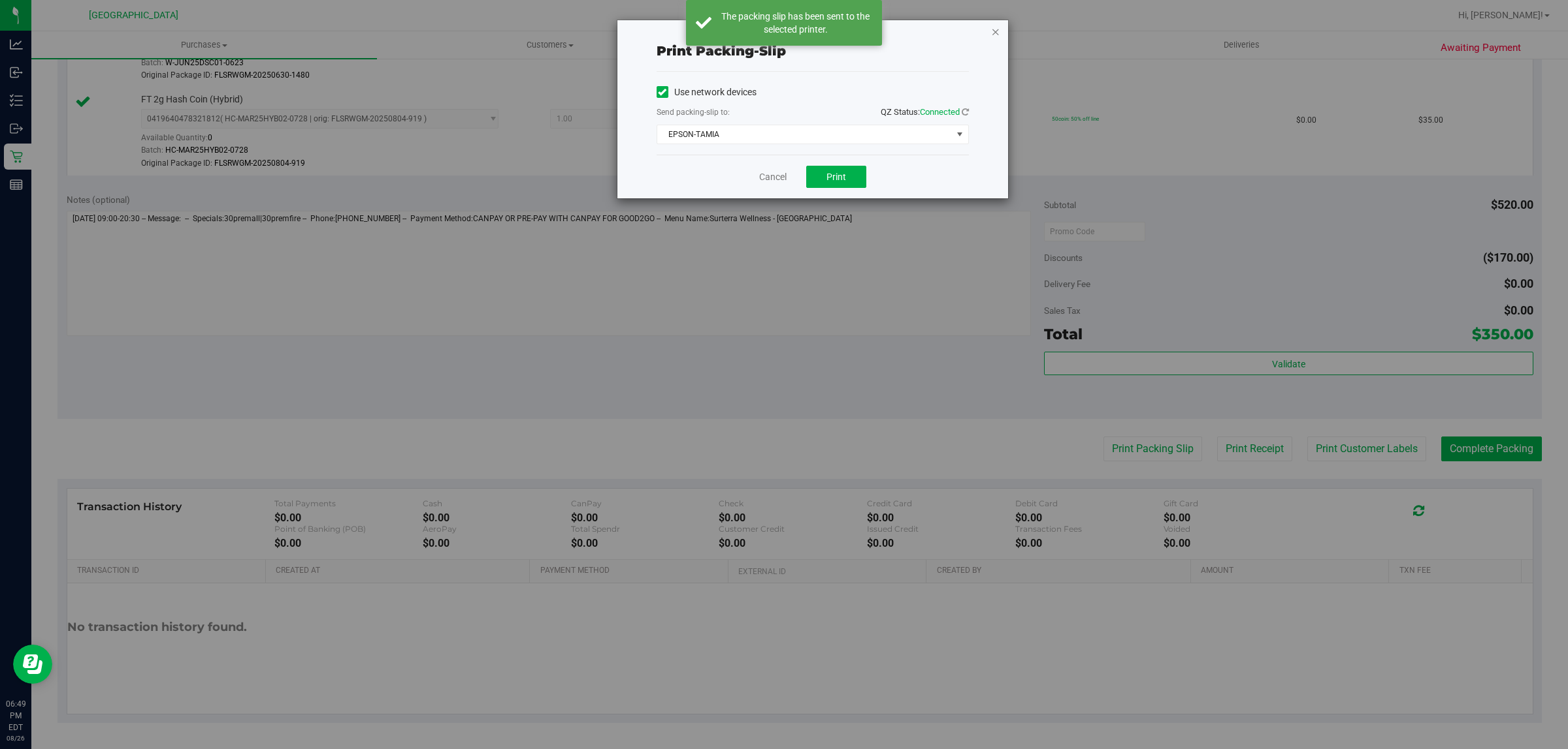
click at [997, 30] on icon "button" at bounding box center [995, 30] width 9 height 15
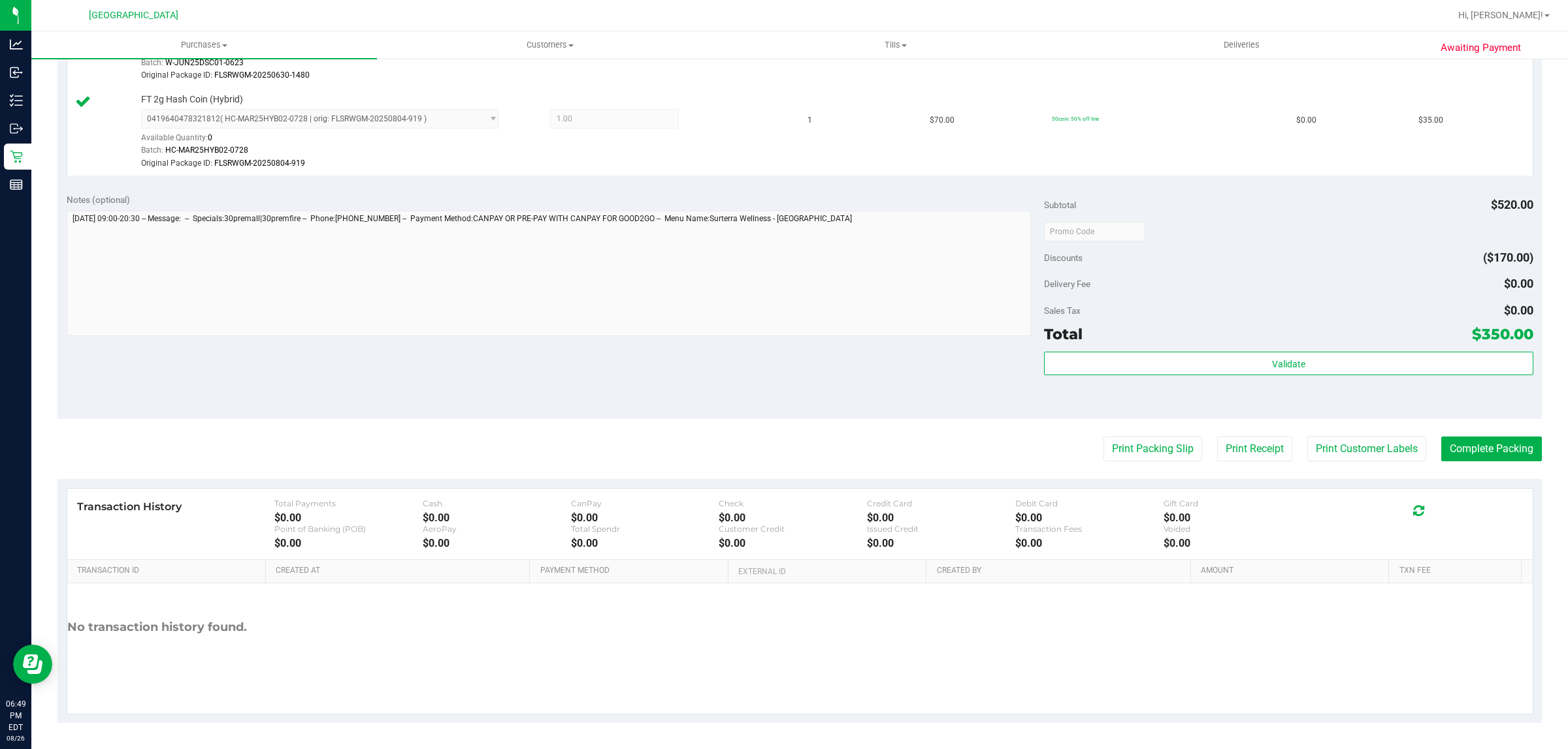
click at [1336, 266] on div "Discounts ($170.00)" at bounding box center [1288, 257] width 488 height 23
click at [1259, 275] on div "Delivery Fee $0.00" at bounding box center [1288, 283] width 488 height 23
click at [1167, 286] on div "Delivery Fee $0.00" at bounding box center [1288, 283] width 488 height 23
click at [1491, 457] on button "Complete Packing" at bounding box center [1491, 449] width 101 height 25
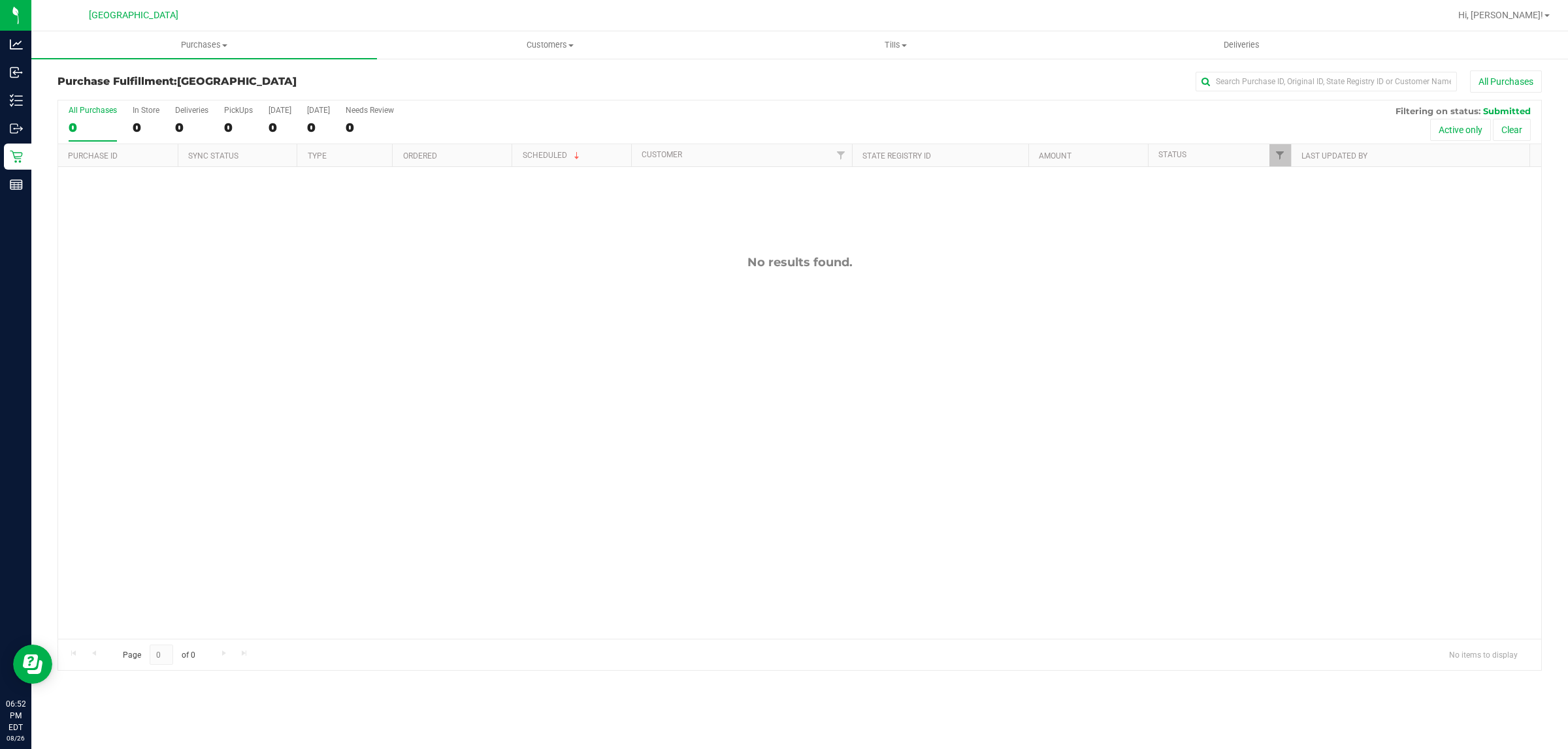
click at [1205, 430] on div "No results found." at bounding box center [800, 447] width 1483 height 560
click at [1222, 438] on div "No results found." at bounding box center [800, 447] width 1483 height 560
click at [197, 47] on span "Purchases" at bounding box center [204, 45] width 346 height 12
click at [150, 75] on span "Summary of purchases" at bounding box center [98, 79] width 134 height 11
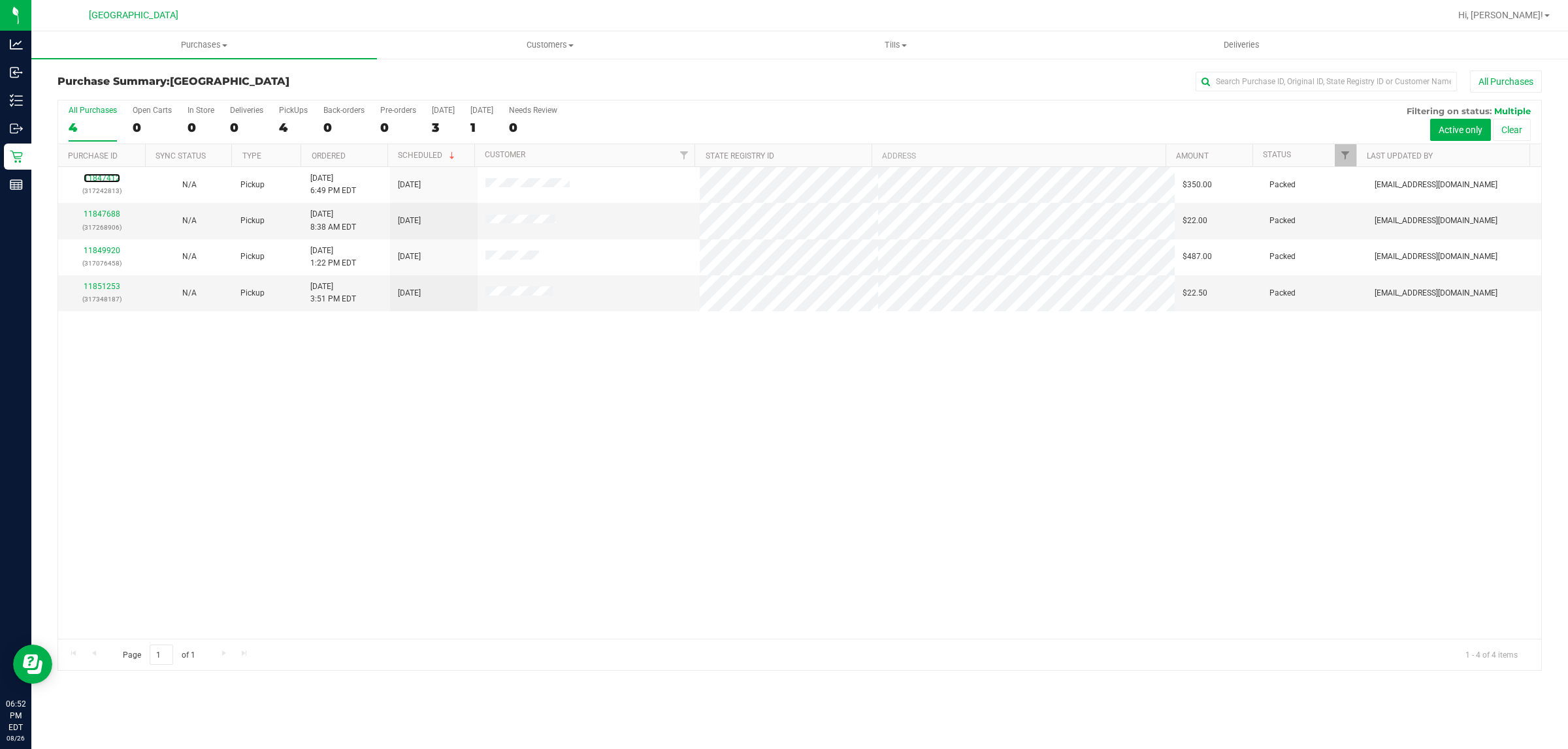
click at [112, 178] on link "11847412" at bounding box center [101, 179] width 37 height 9
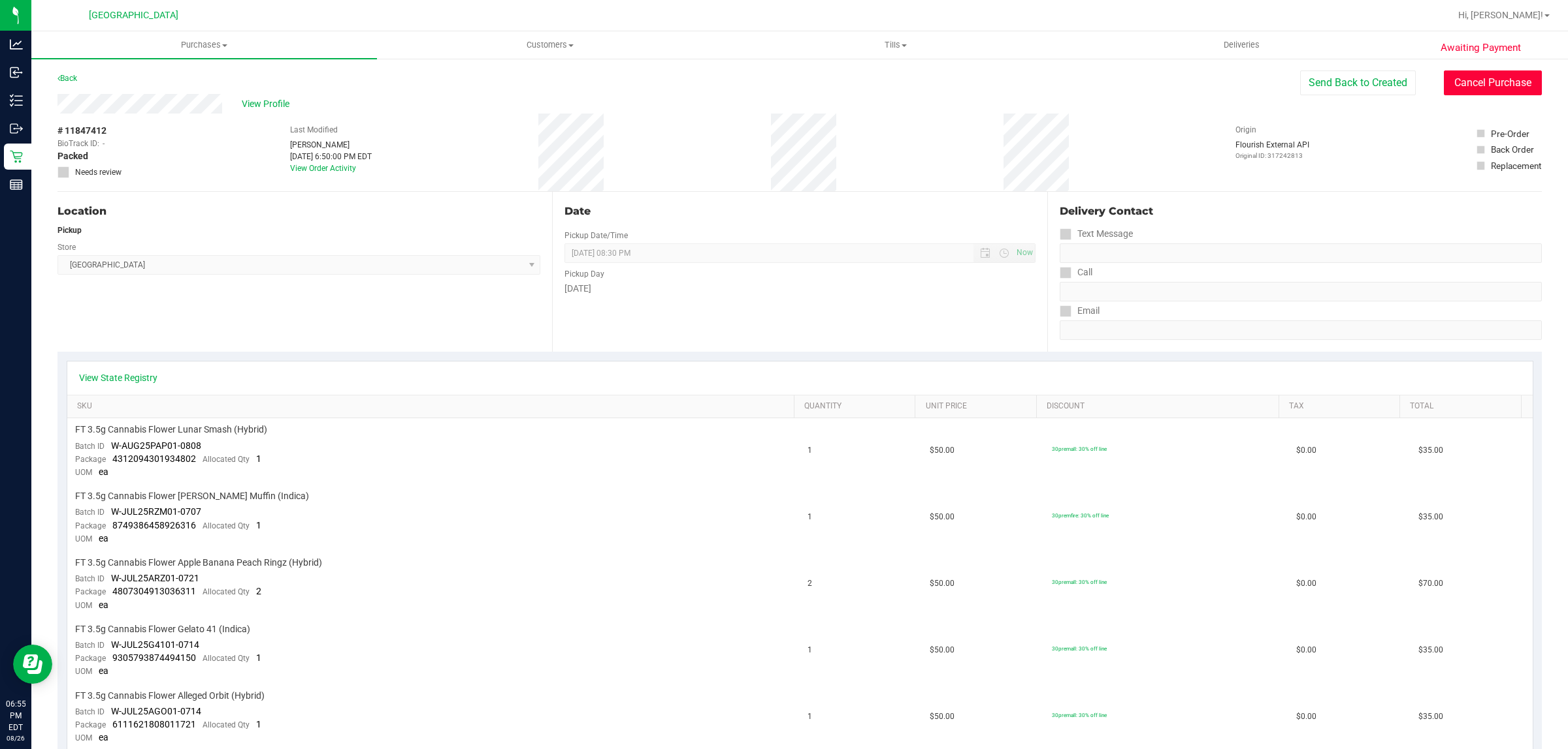
click at [1476, 88] on button "Cancel Purchase" at bounding box center [1492, 83] width 98 height 25
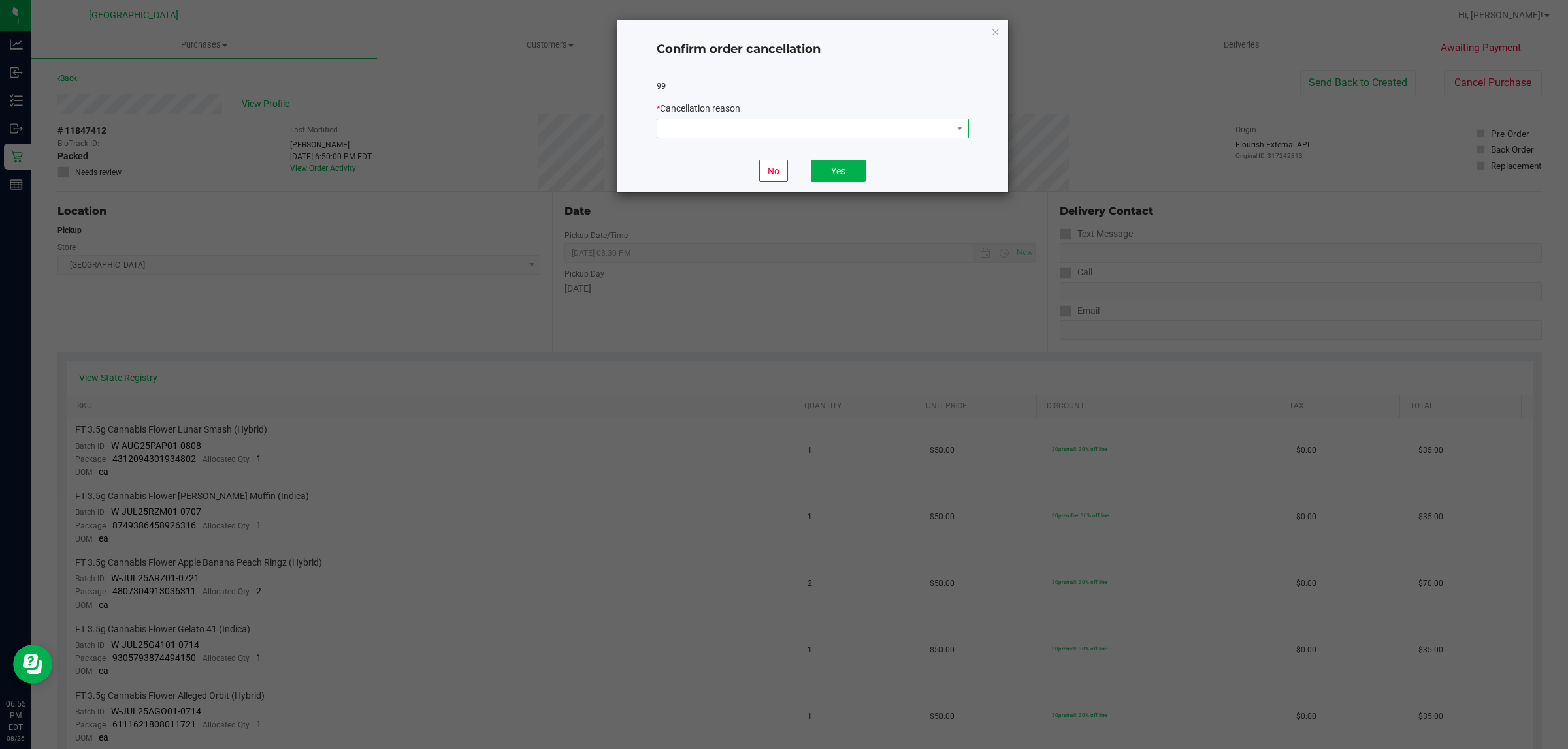
click at [863, 127] on span at bounding box center [804, 128] width 294 height 18
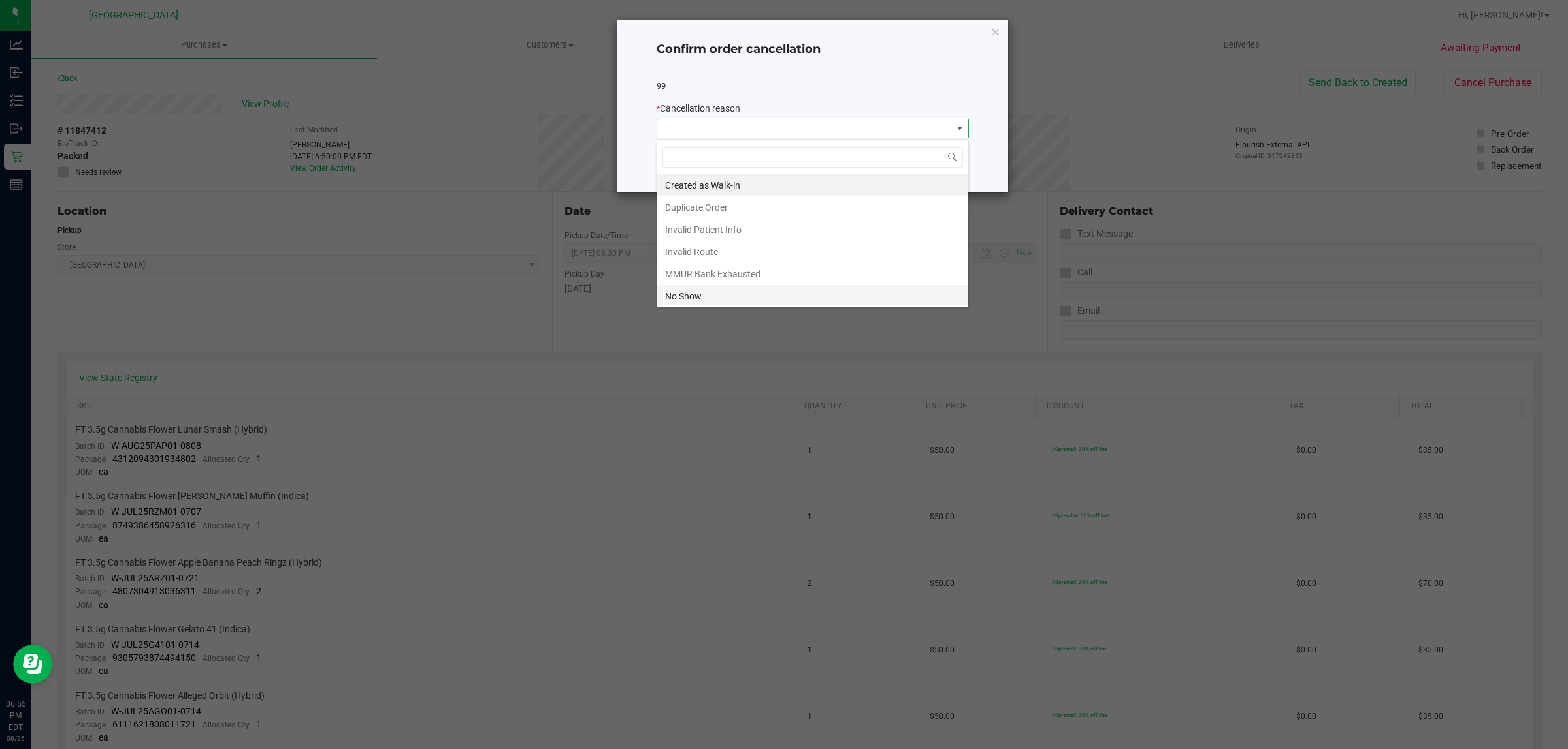
scroll to position [72, 0]
click at [689, 246] on li "Other" at bounding box center [812, 249] width 311 height 22
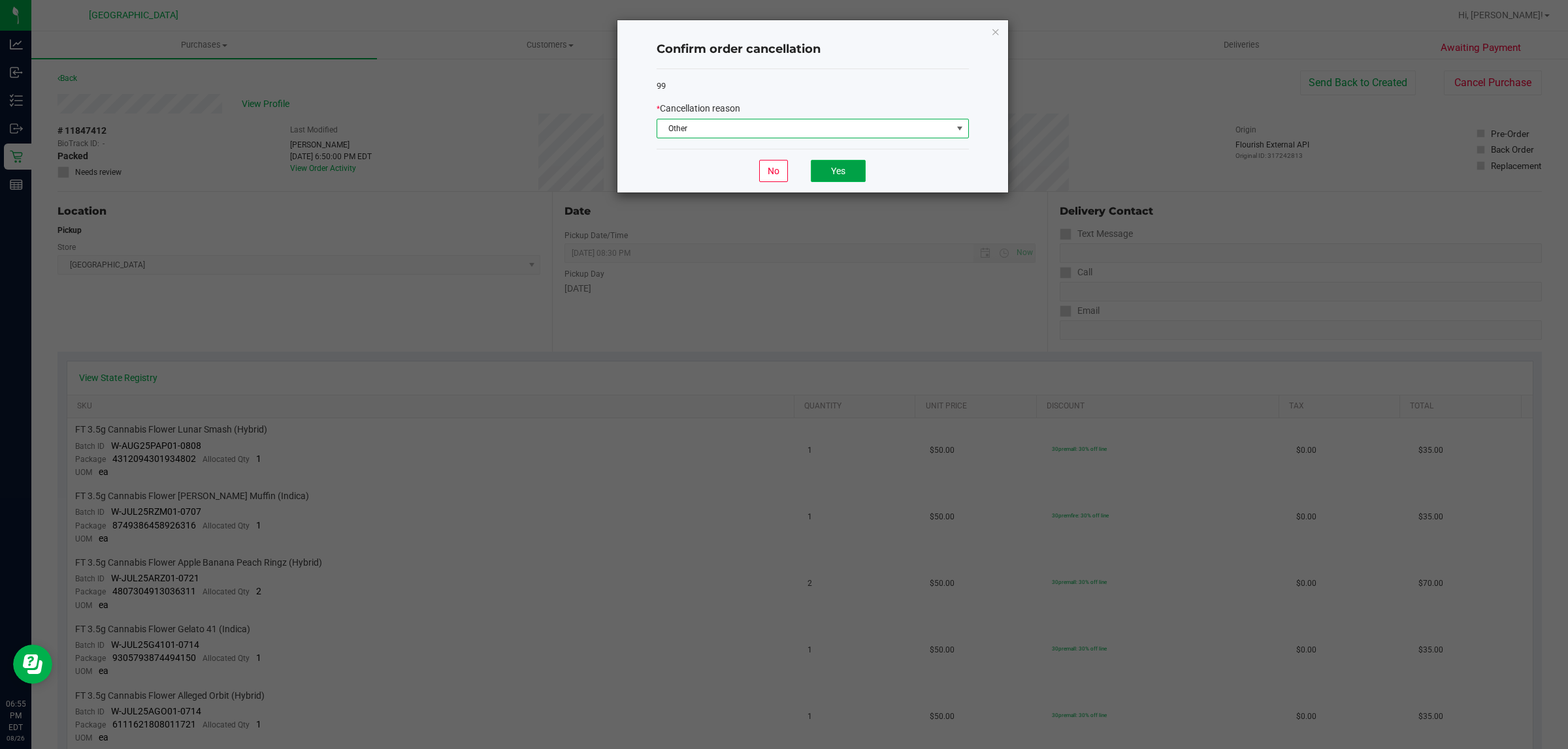
click at [851, 171] on button "Yes" at bounding box center [837, 170] width 55 height 22
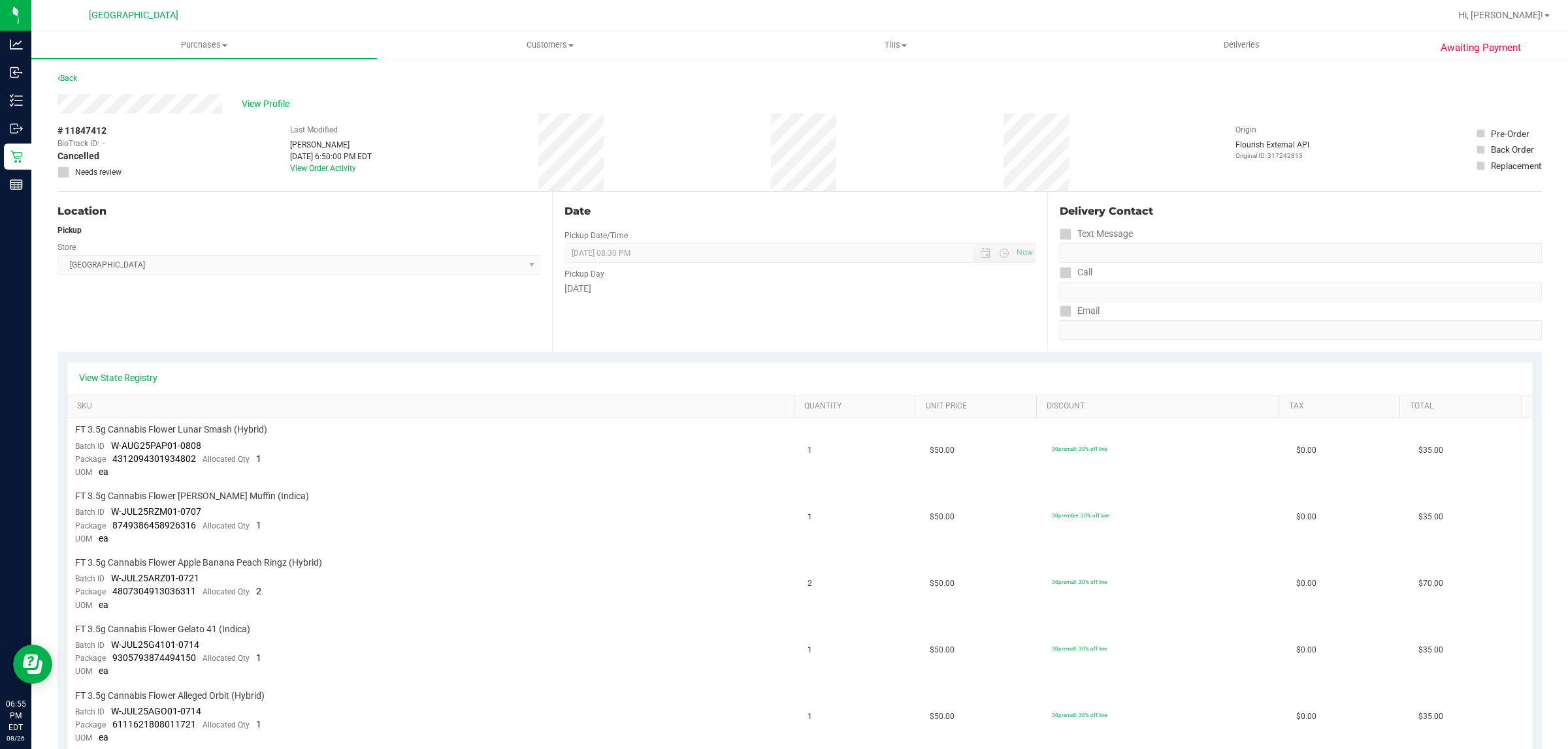
click at [241, 197] on div "Location Pickup Store [GEOGRAPHIC_DATA] WC Select Store [PERSON_NAME][GEOGRAPHI…" at bounding box center [304, 272] width 495 height 160
